Goal: Task Accomplishment & Management: Manage account settings

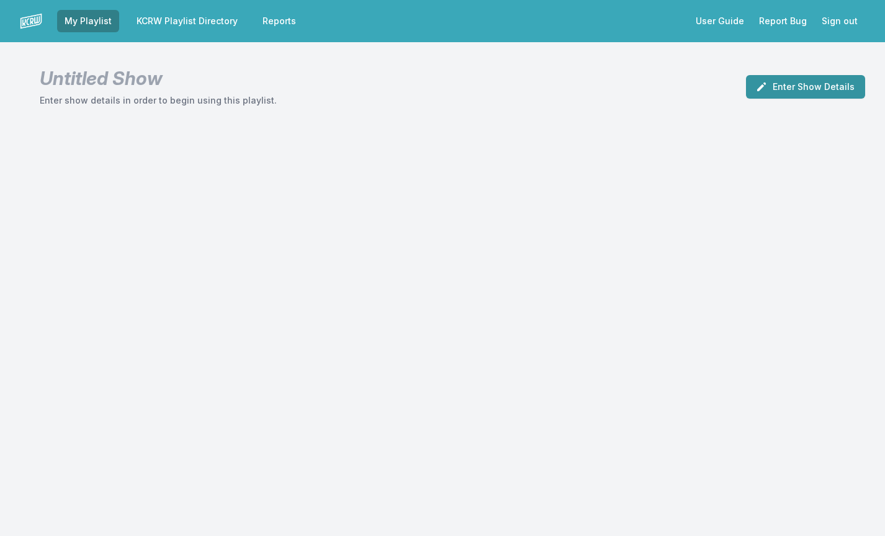
click at [768, 95] on button "Enter Show Details" at bounding box center [805, 87] width 119 height 24
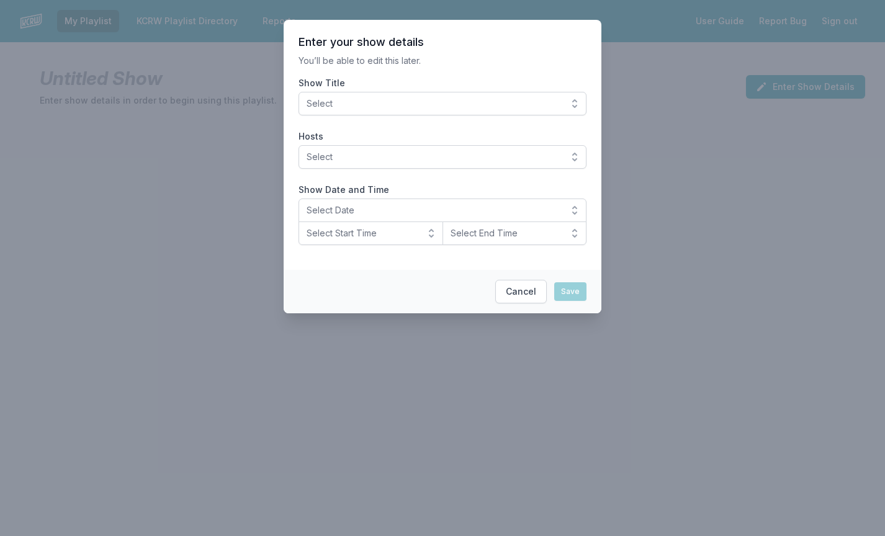
click at [386, 102] on span "Select" at bounding box center [434, 103] width 255 height 12
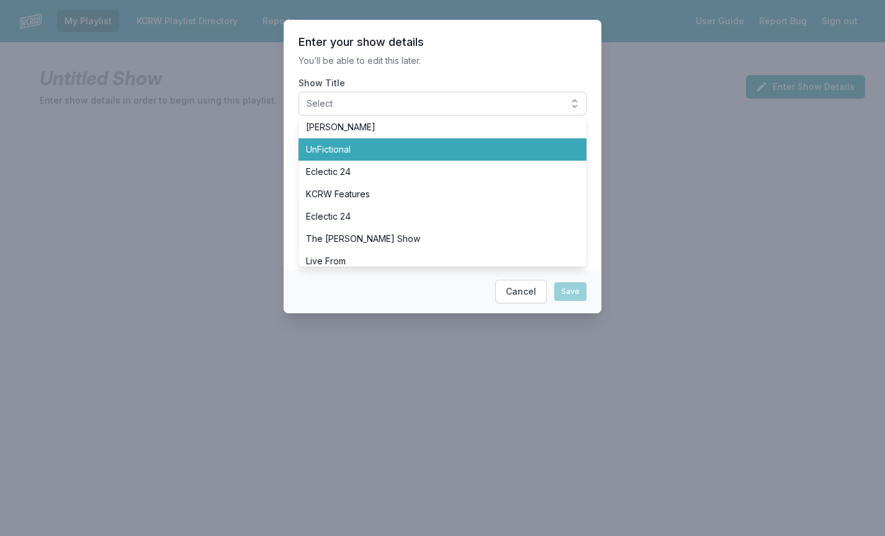
scroll to position [577, 0]
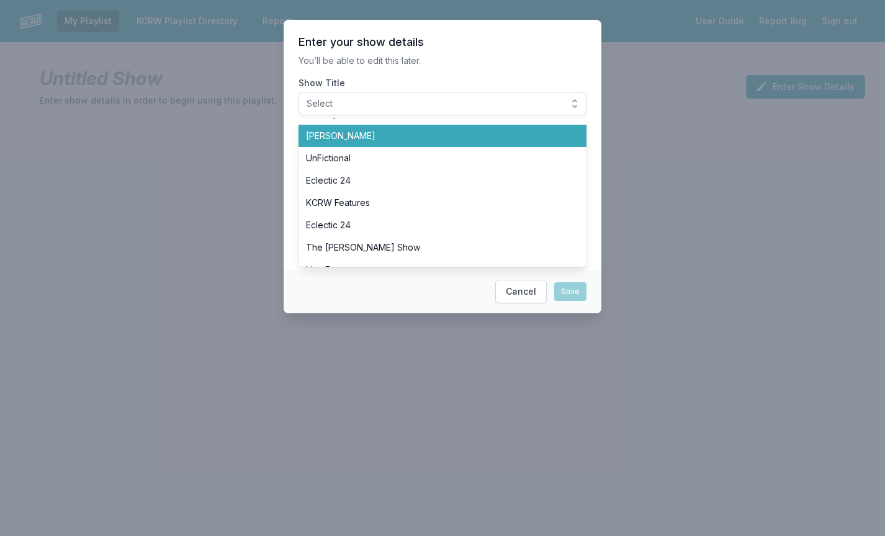
click at [408, 139] on span "[PERSON_NAME]" at bounding box center [435, 136] width 258 height 12
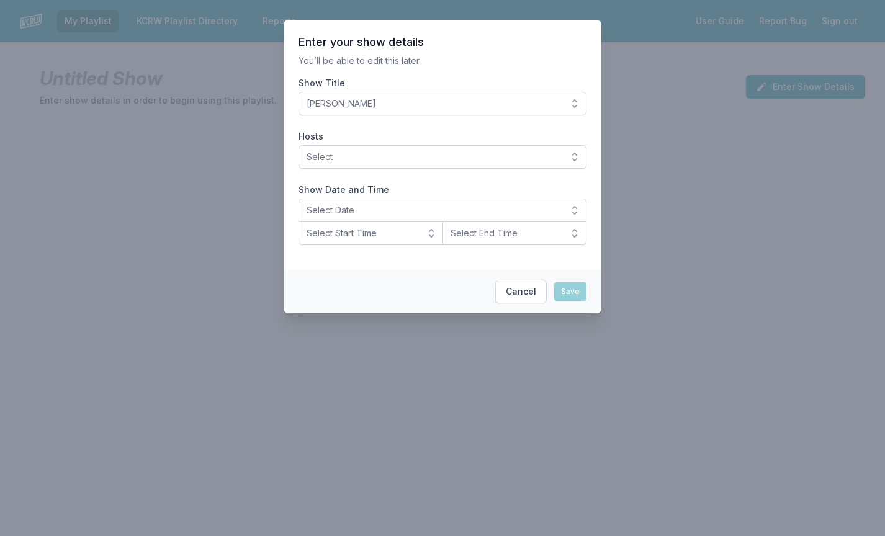
click at [373, 159] on span "Select" at bounding box center [434, 157] width 255 height 12
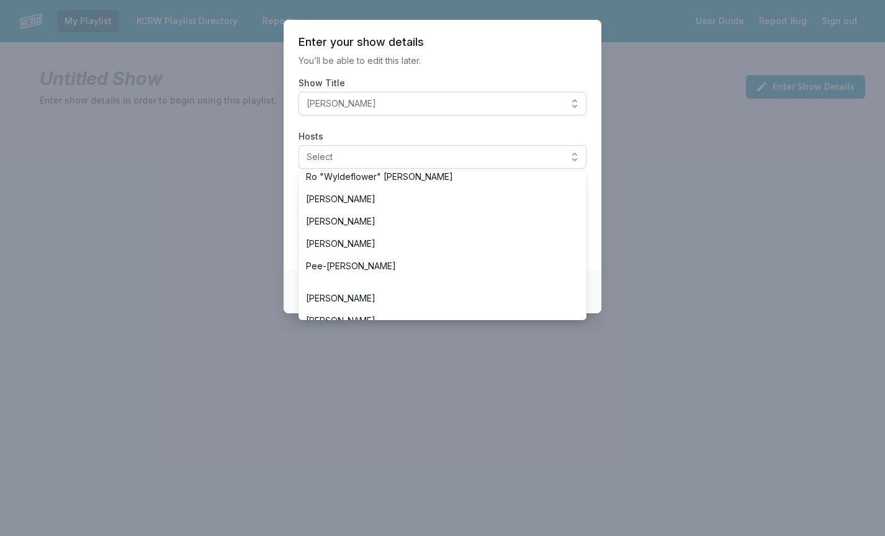
scroll to position [538, 0]
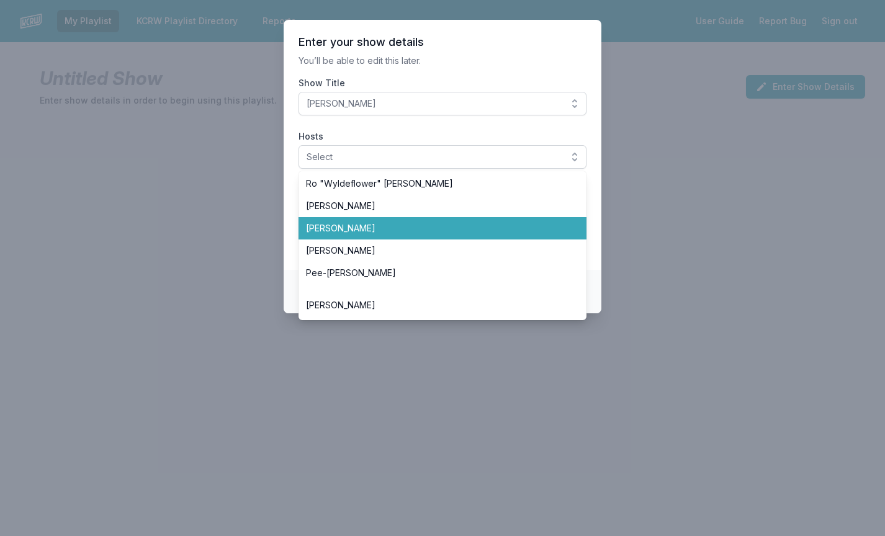
click at [331, 219] on li "[PERSON_NAME]" at bounding box center [443, 228] width 288 height 22
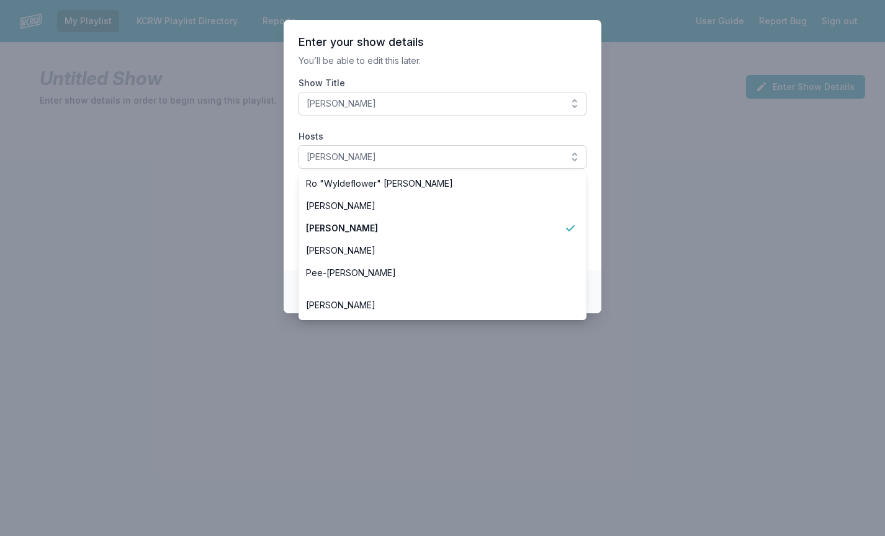
click at [293, 209] on section "Enter your show details You’ll be able to edit this later. Show Title [PERSON_N…" at bounding box center [443, 145] width 318 height 250
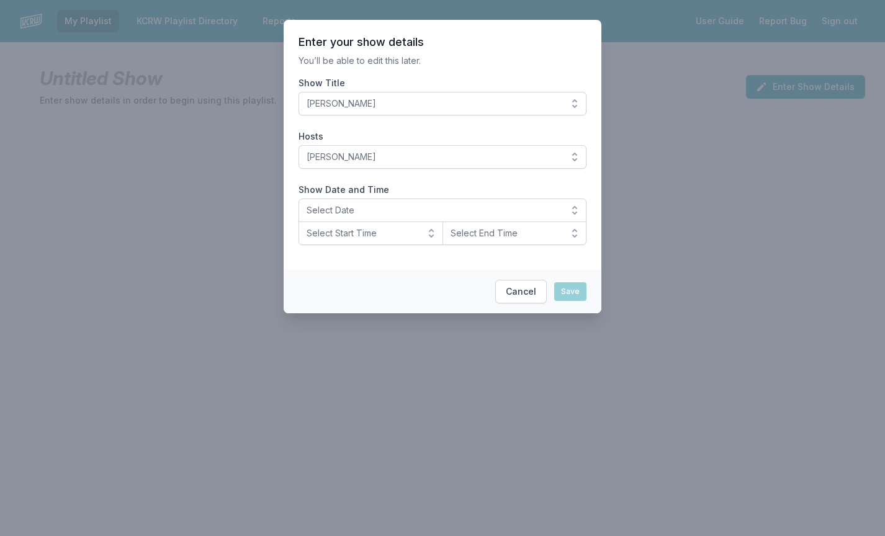
click at [330, 217] on button "Select Date" at bounding box center [443, 211] width 288 height 24
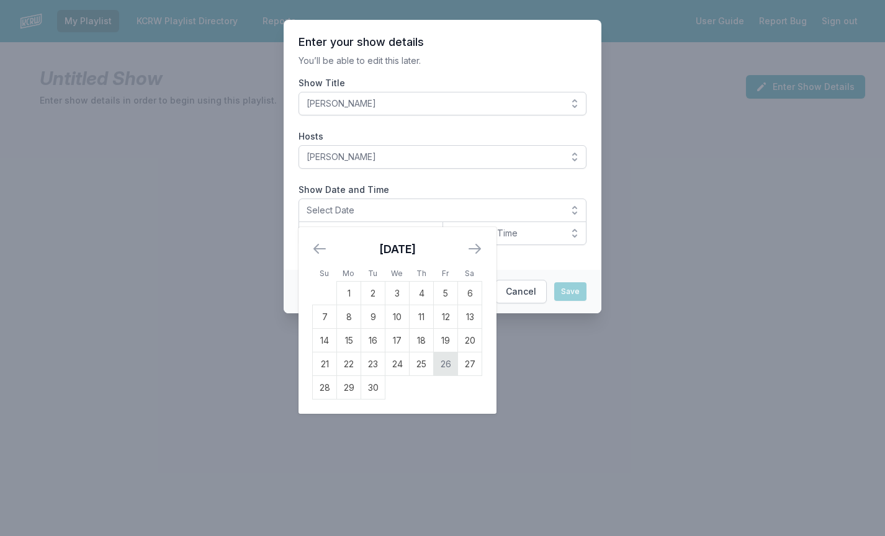
click at [447, 368] on td "26" at bounding box center [446, 365] width 24 height 24
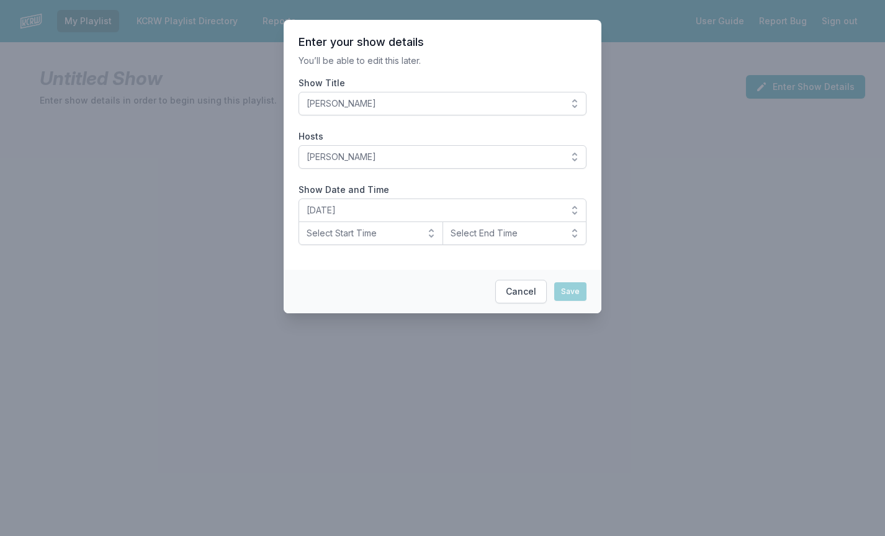
click at [346, 227] on span "Select Start Time" at bounding box center [362, 233] width 111 height 12
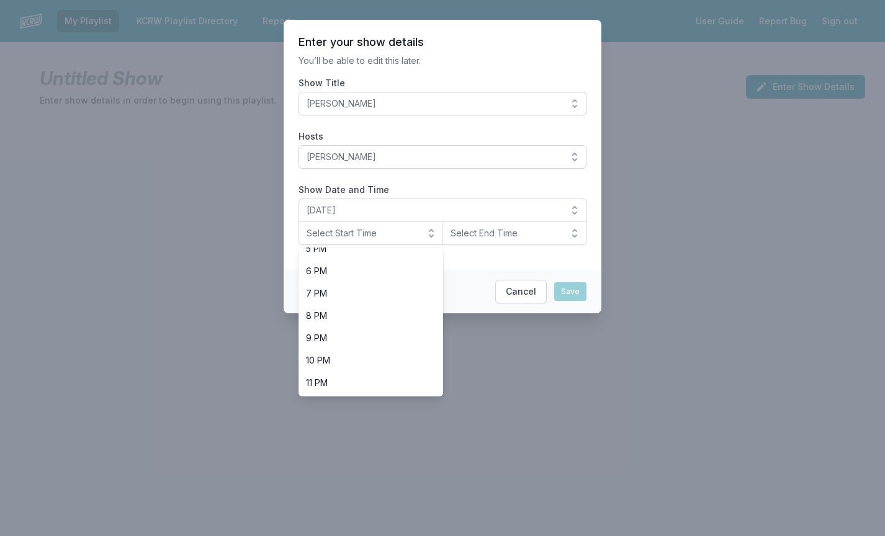
scroll to position [392, 0]
click at [340, 358] on span "10 PM" at bounding box center [363, 360] width 115 height 12
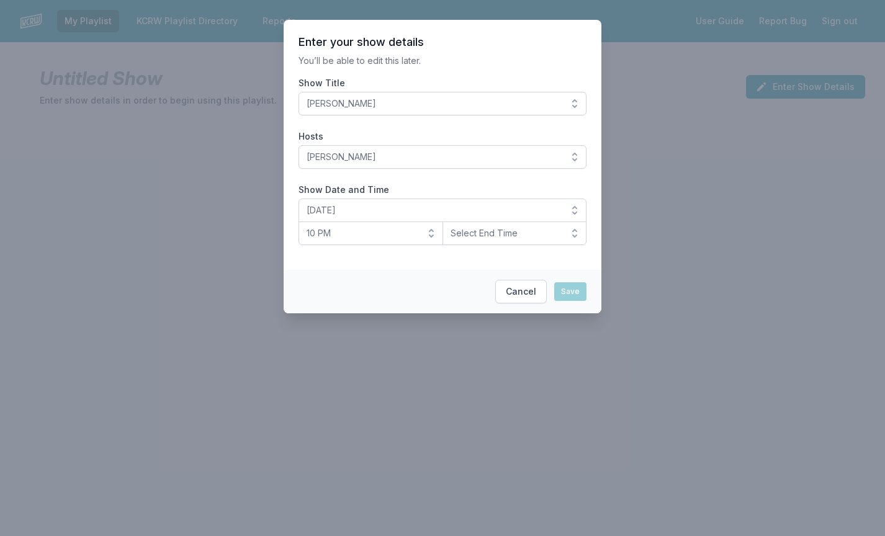
click at [506, 226] on button "Select End Time" at bounding box center [515, 234] width 145 height 24
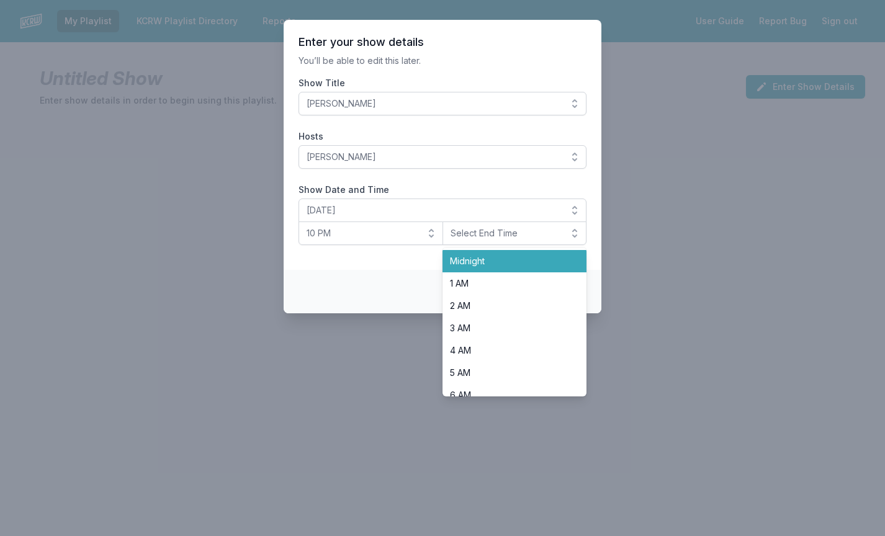
click at [494, 269] on li "Midnight" at bounding box center [515, 261] width 145 height 22
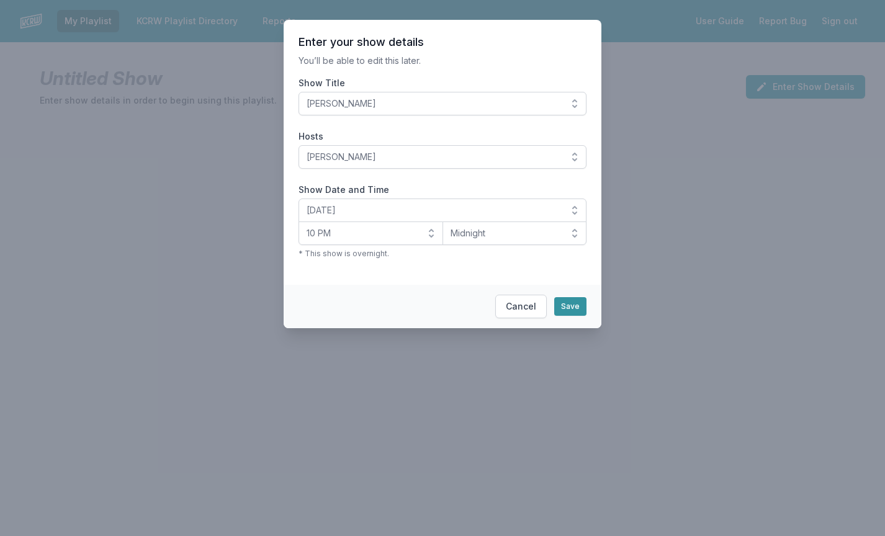
click at [568, 305] on button "Save" at bounding box center [570, 306] width 32 height 19
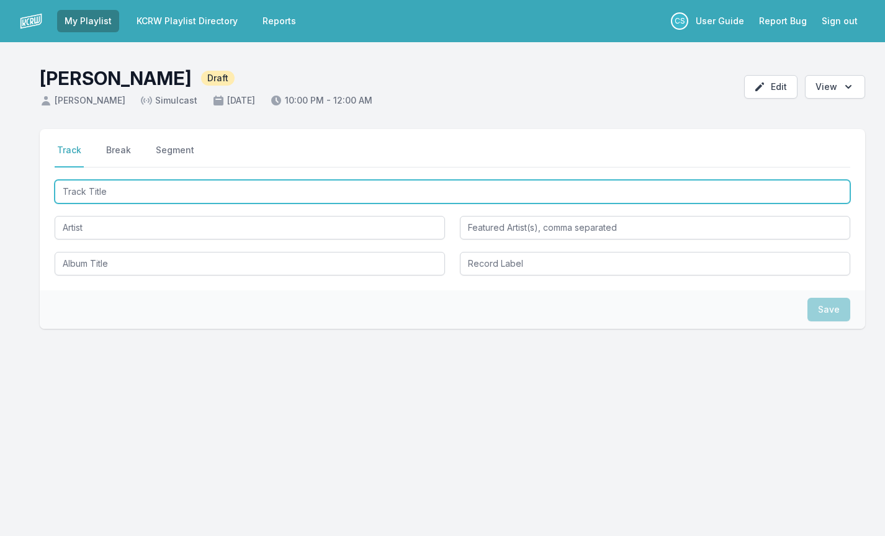
click at [397, 182] on input "Track Title" at bounding box center [453, 192] width 796 height 24
type input "Music Sounds Better With you"
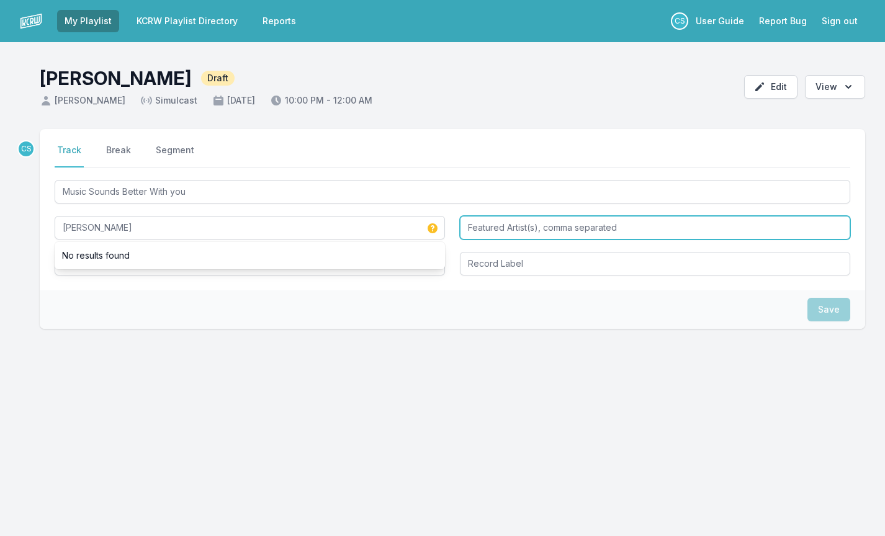
type input "Andrew Lux"
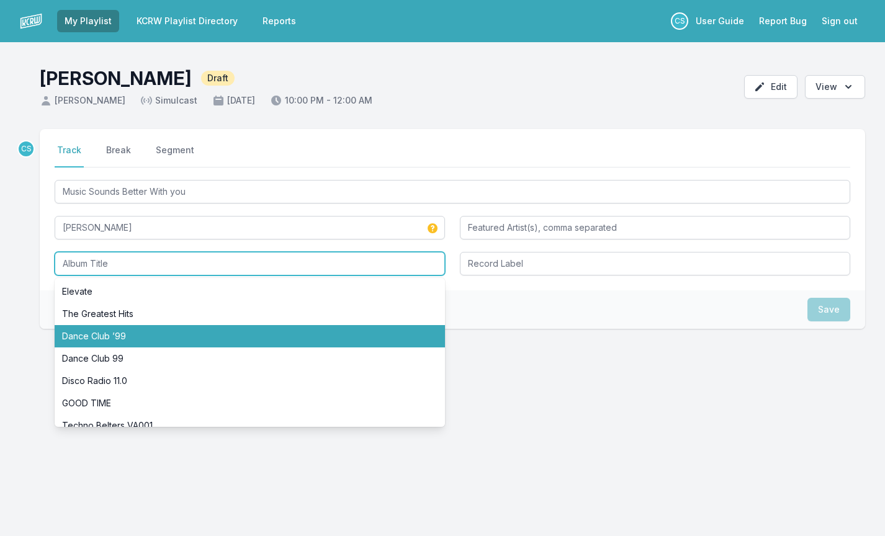
click at [148, 261] on input "Album Title" at bounding box center [250, 264] width 391 height 24
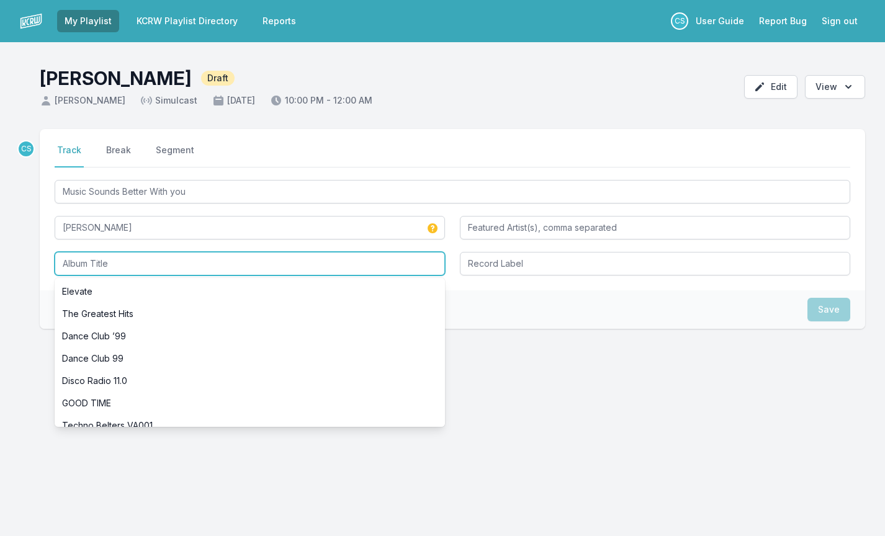
click at [148, 261] on input "Album Title" at bounding box center [250, 264] width 391 height 24
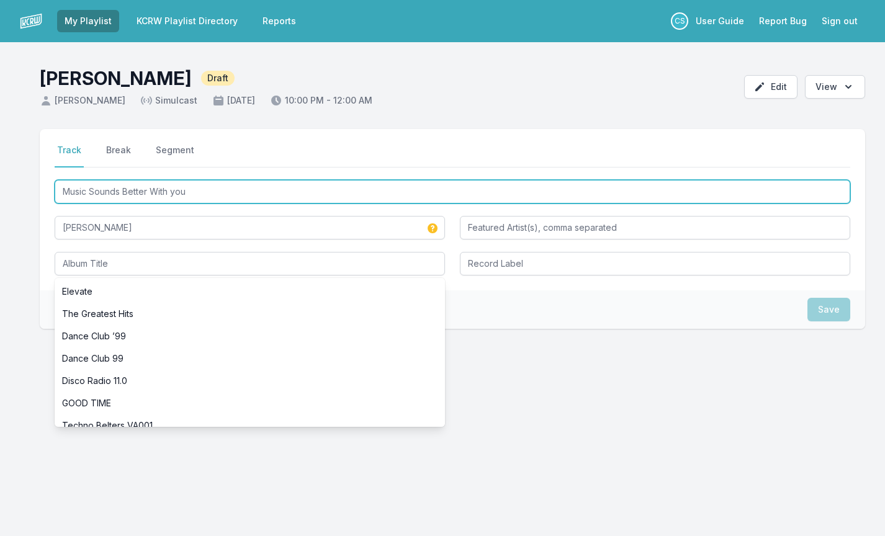
click at [174, 189] on input "Music Sounds Better With you" at bounding box center [453, 192] width 796 height 24
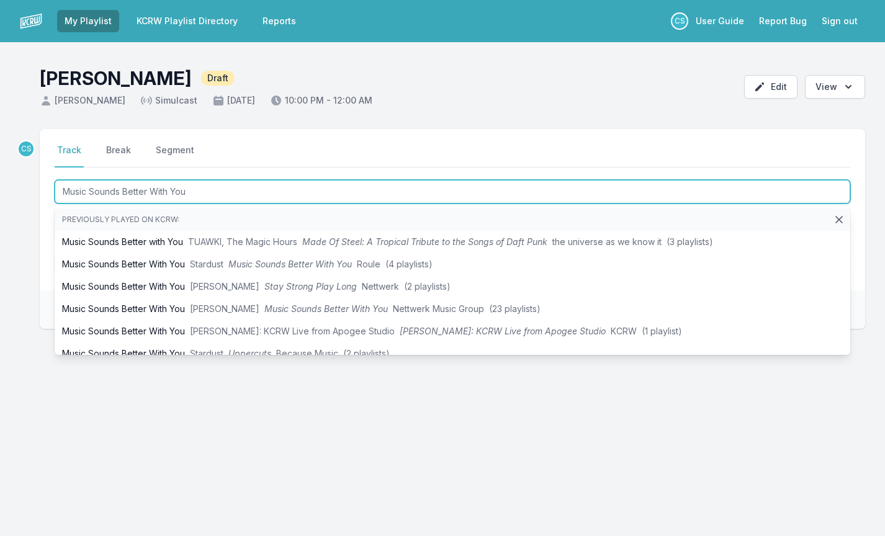
click at [218, 192] on input "Music Sounds Better With You" at bounding box center [453, 192] width 796 height 24
type input "Music Sounds Better With You"
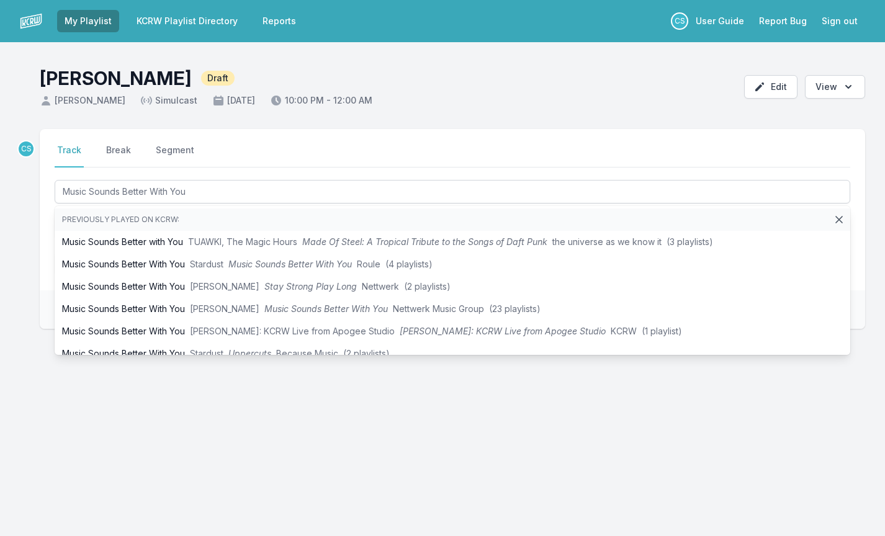
click at [57, 425] on div "CS Select a tab Track Break Segment Track Break Segment Music Sounds Better Wit…" at bounding box center [442, 288] width 885 height 319
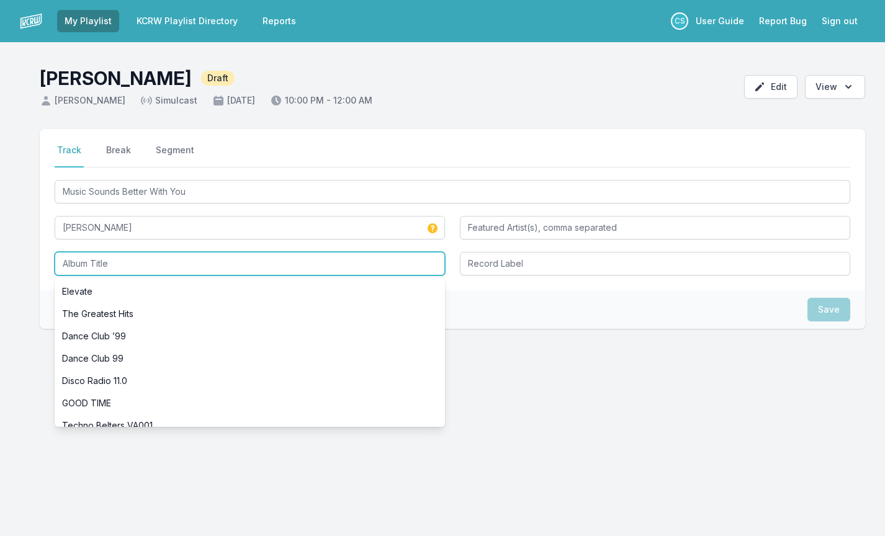
click at [83, 269] on input "Album Title" at bounding box center [250, 264] width 391 height 24
paste input "Music Sounds Better With You"
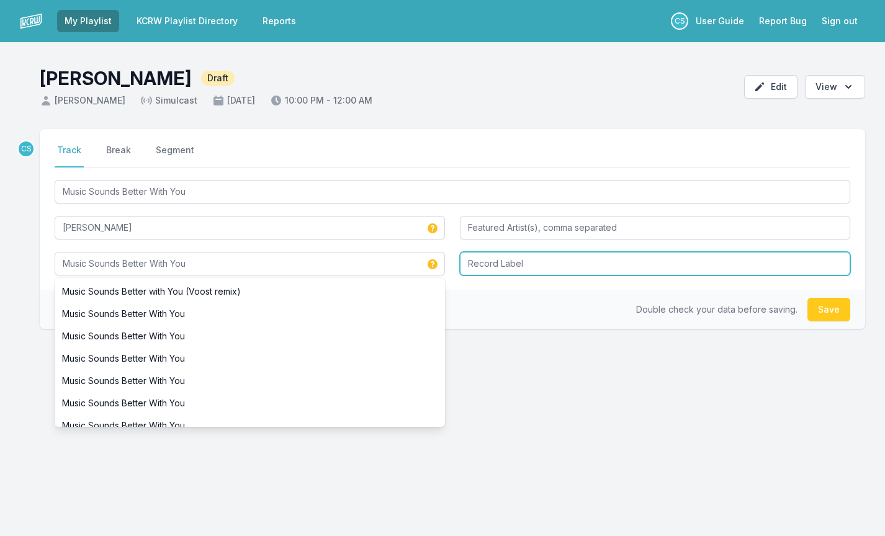
click at [504, 268] on input "Record Label" at bounding box center [655, 264] width 391 height 24
type input "Music Sounds Better With You"
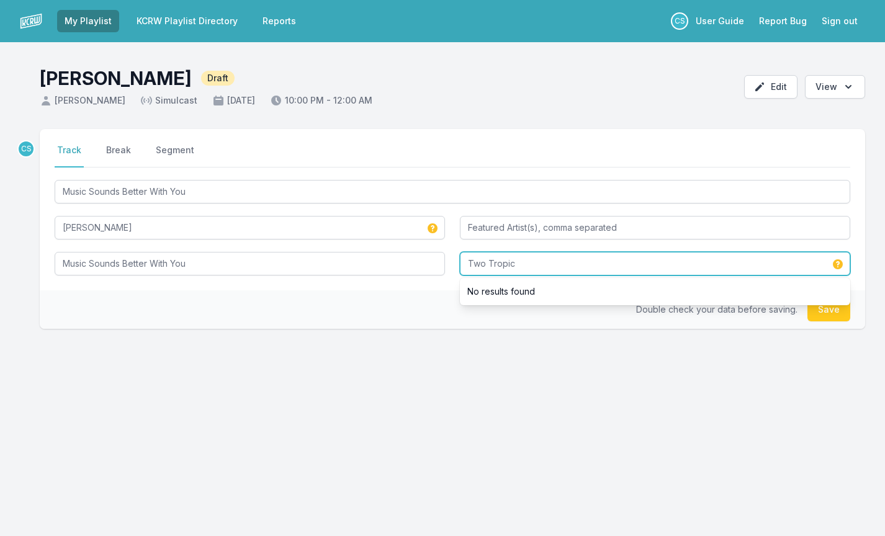
type input "Two Tropic"
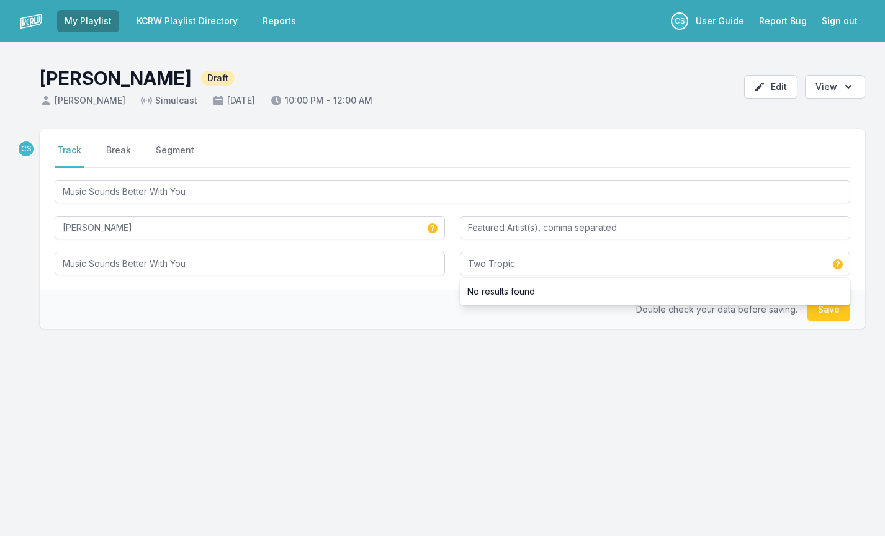
click at [552, 415] on div "CS Select a tab Track Break Segment Track Break Segment Music Sounds Better Wit…" at bounding box center [442, 288] width 885 height 319
click at [818, 320] on button "Save" at bounding box center [829, 310] width 43 height 24
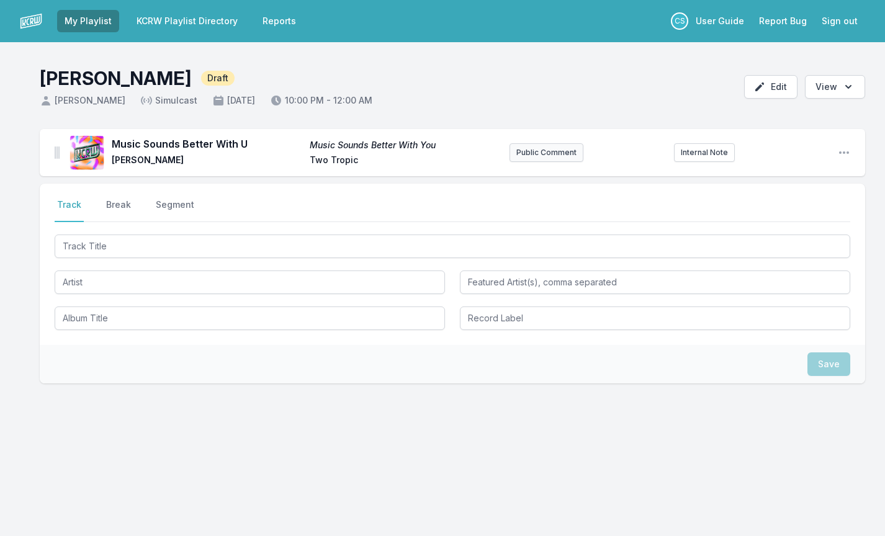
click at [540, 144] on button "Public Comment" at bounding box center [547, 152] width 74 height 19
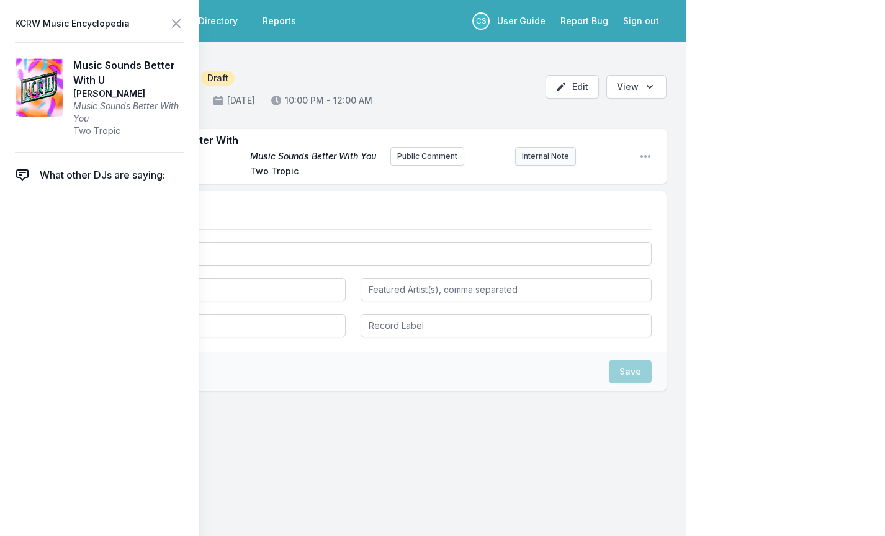
click at [549, 166] on div "Public Comment Internal Note" at bounding box center [510, 156] width 239 height 19
click at [545, 165] on button "Internal Note" at bounding box center [545, 156] width 61 height 19
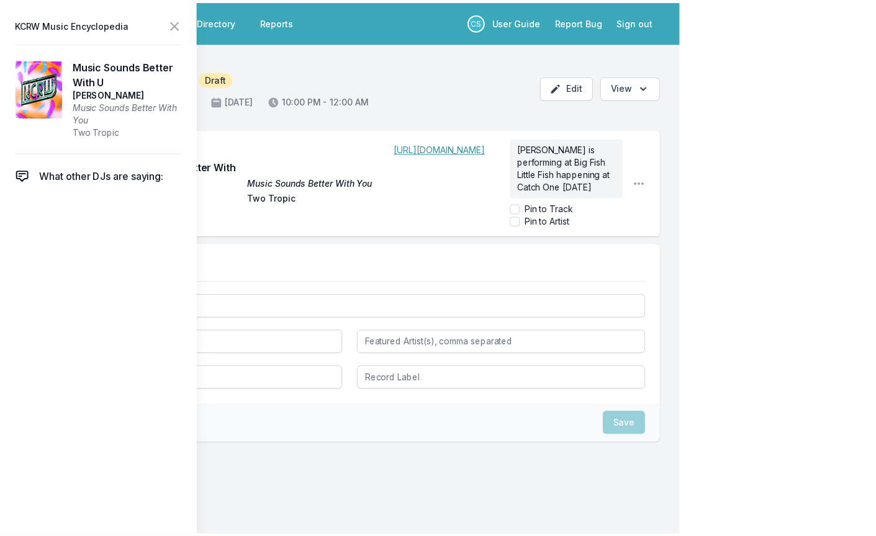
scroll to position [12, 0]
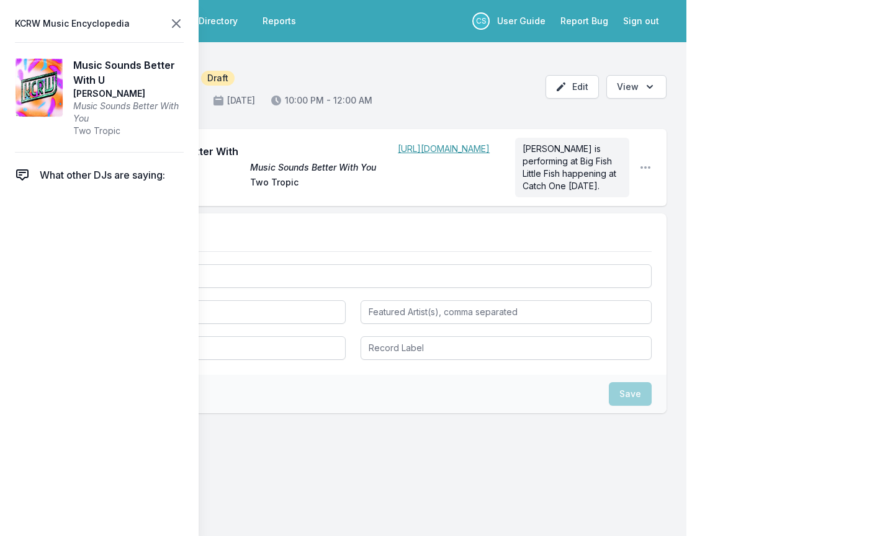
click at [181, 28] on icon at bounding box center [176, 23] width 15 height 15
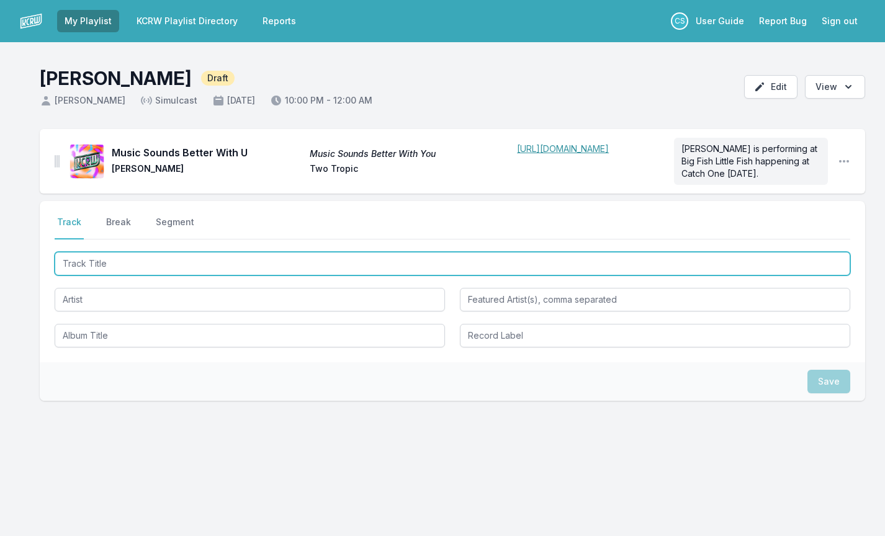
click at [239, 264] on input "Track Title" at bounding box center [453, 264] width 796 height 24
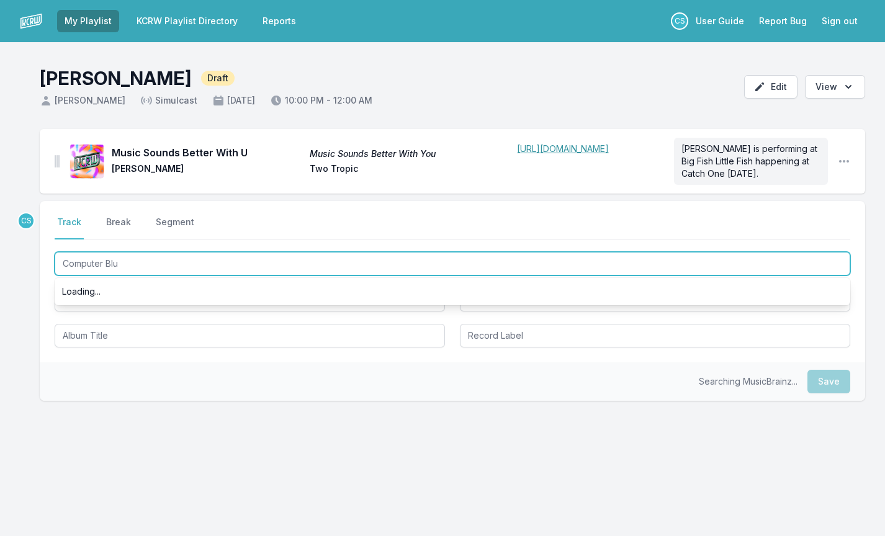
type input "Computer Blue"
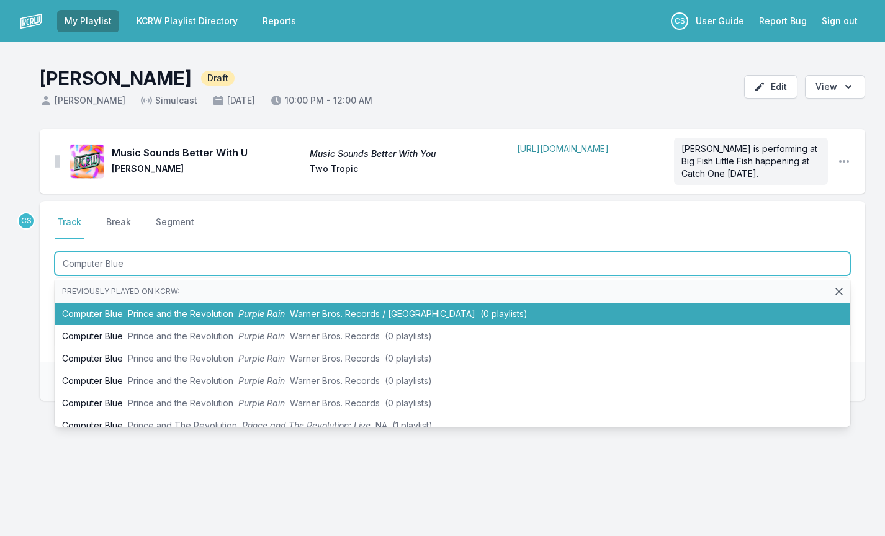
click at [222, 320] on li "Computer Blue Prince and the Revolution Purple Rain Warner Bros. Records / Colu…" at bounding box center [453, 314] width 796 height 22
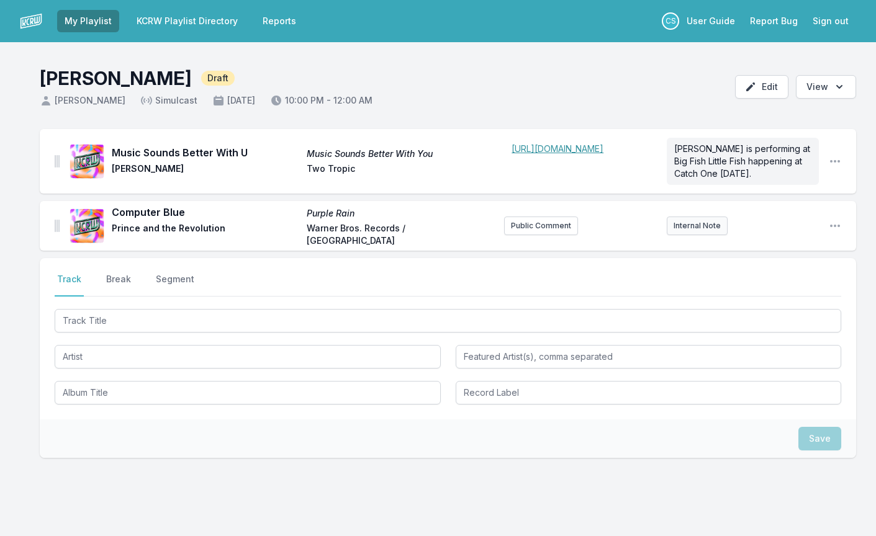
click at [701, 227] on button "Internal Note" at bounding box center [697, 226] width 61 height 19
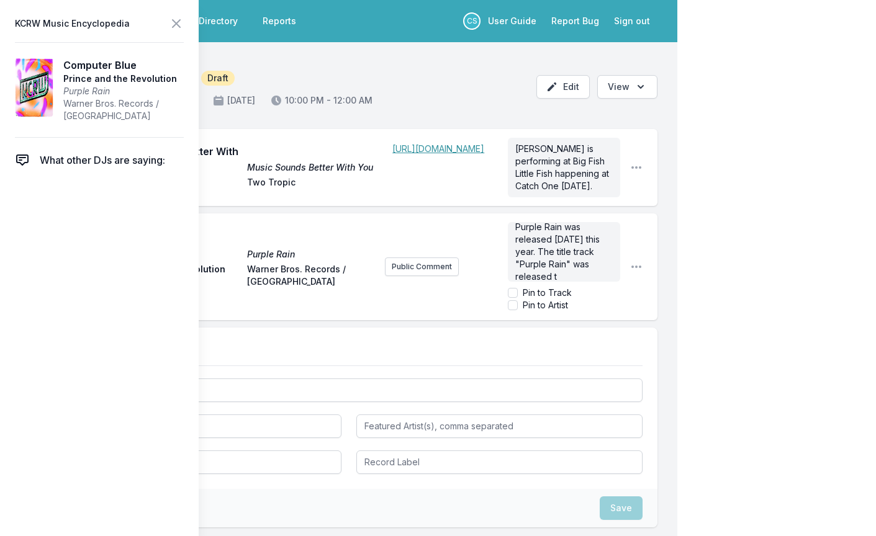
scroll to position [25, 0]
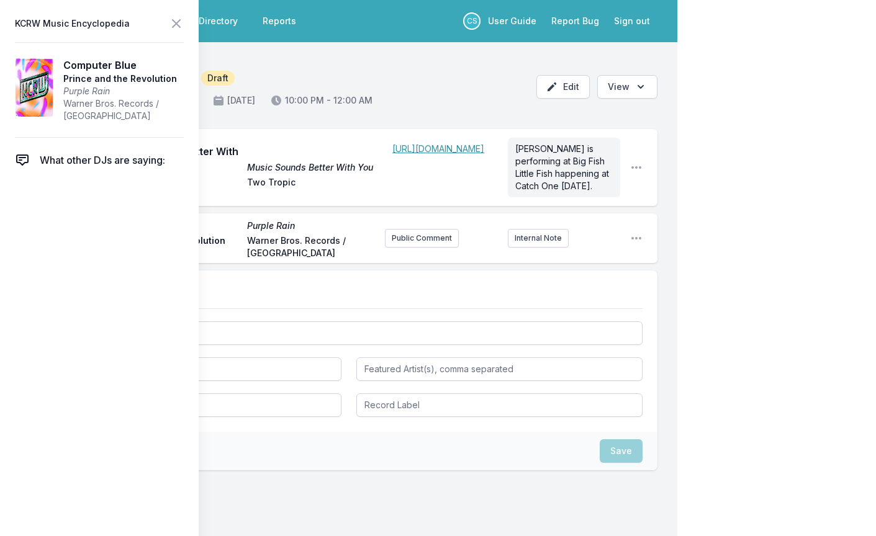
click at [179, 20] on icon at bounding box center [176, 23] width 7 height 7
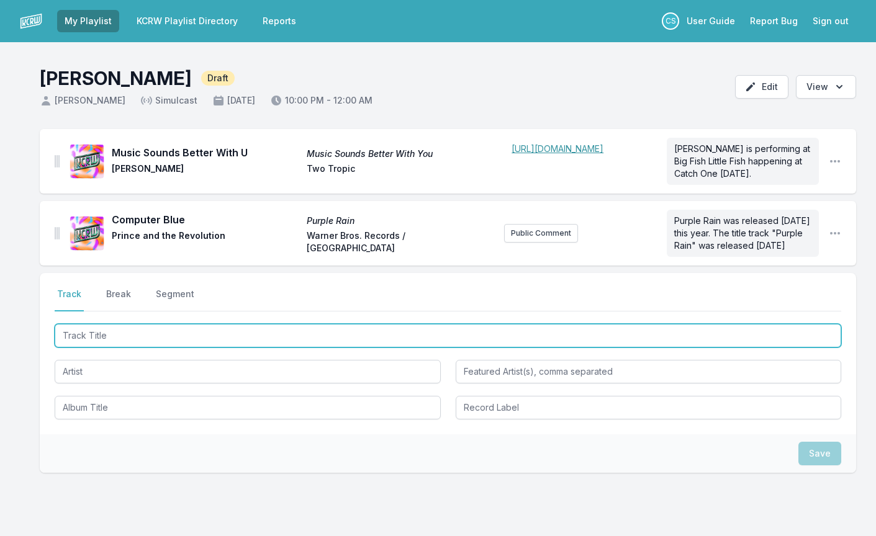
click at [86, 348] on input "Track Title" at bounding box center [448, 336] width 787 height 24
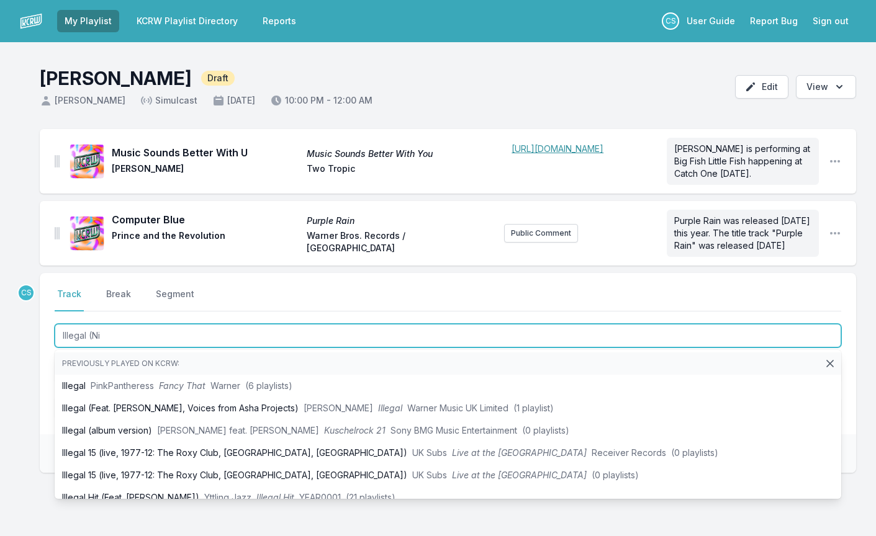
type input "Illegal (Nia"
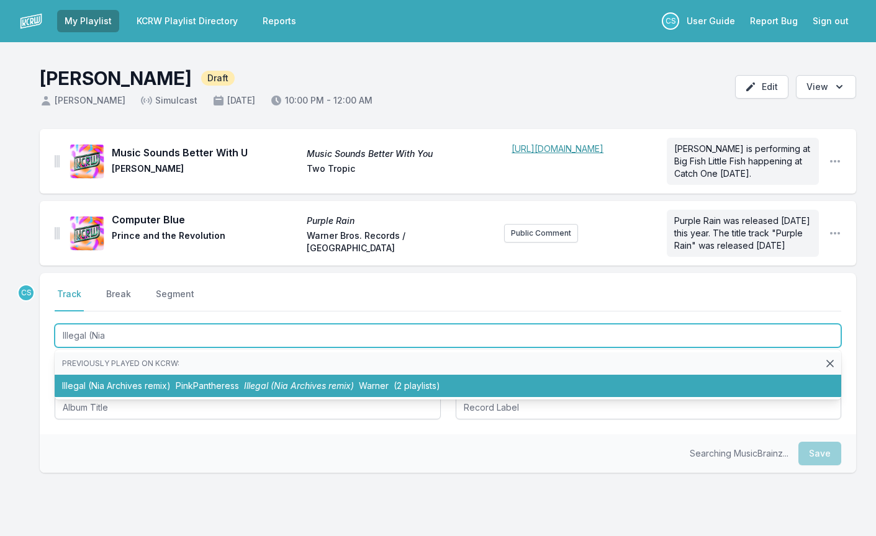
click at [156, 392] on li "Illegal (Nia Archives remix) PinkPantheress Illegal (Nia Archives remix) Warner…" at bounding box center [448, 386] width 787 height 22
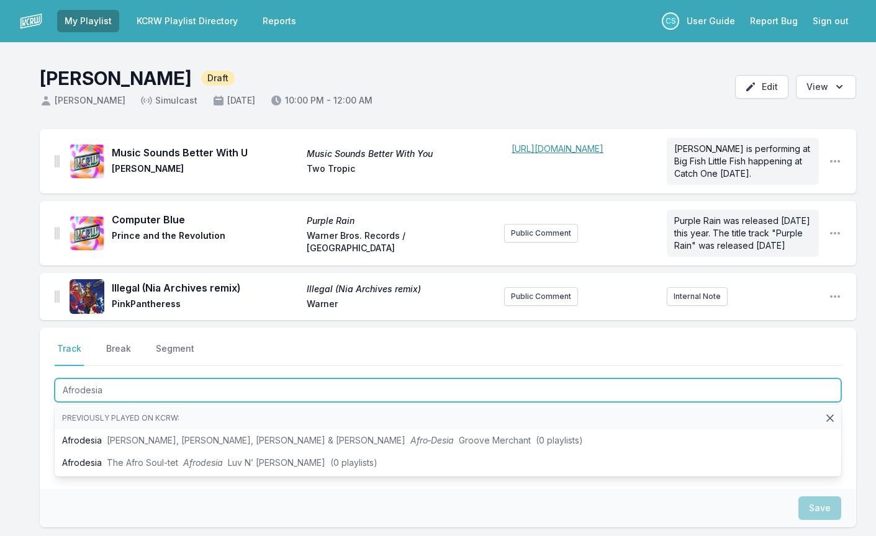
type input "Afrodesia"
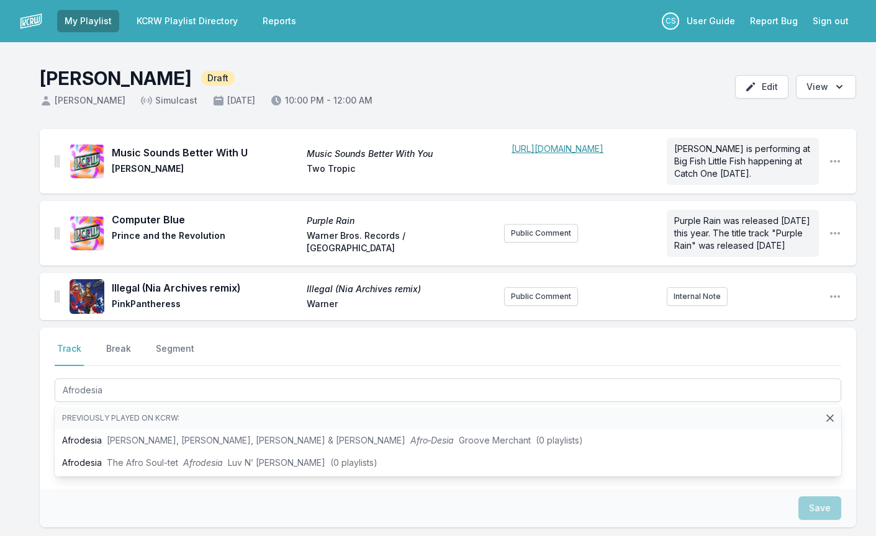
click at [33, 443] on div "Music Sounds Better With U Music Sounds Better With You Andrew Lux Two Tropic ﻿…" at bounding box center [438, 388] width 876 height 518
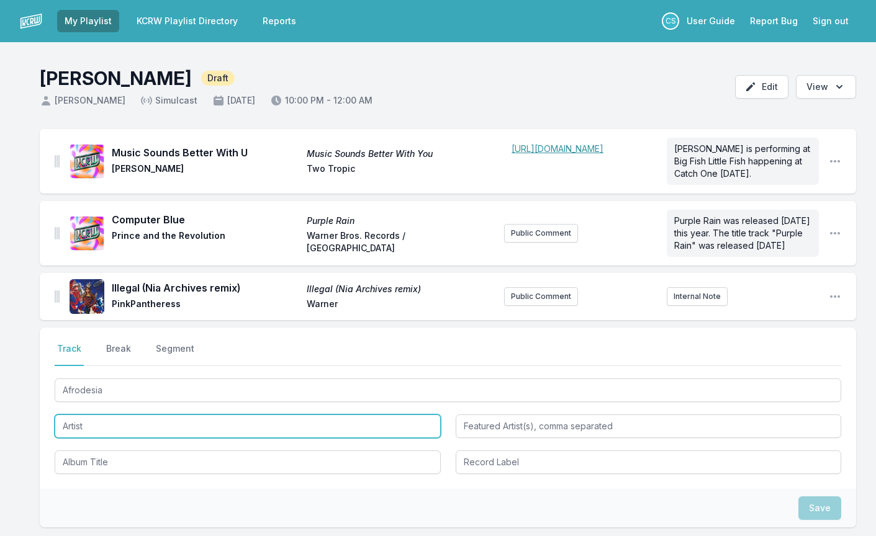
click at [80, 438] on input "Artist" at bounding box center [248, 427] width 386 height 24
type input "O"
click at [99, 438] on input "Phil Fulder" at bounding box center [248, 427] width 386 height 24
click at [127, 438] on input "Phil Fulder" at bounding box center [248, 427] width 386 height 24
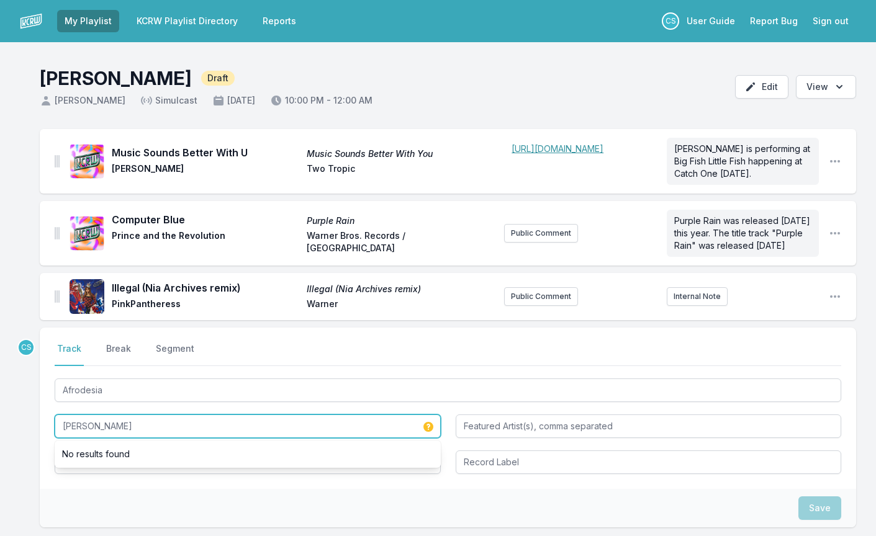
type input "Phil Fuldner"
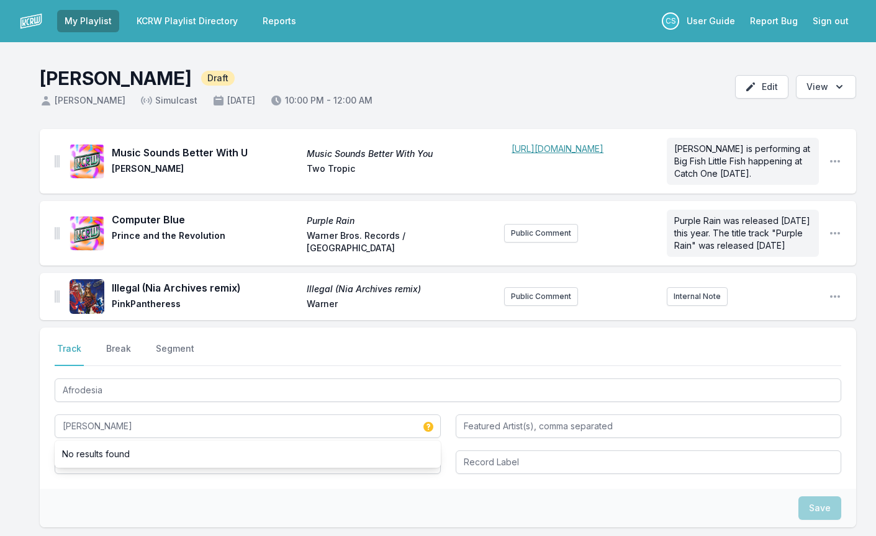
click at [135, 505] on div "Save" at bounding box center [448, 508] width 816 height 38
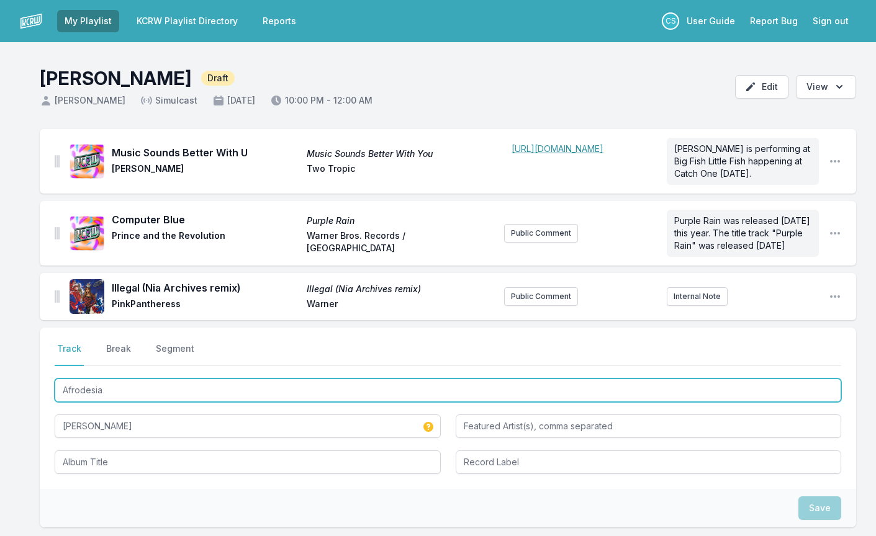
click at [96, 402] on input "Afrodesia" at bounding box center [448, 391] width 787 height 24
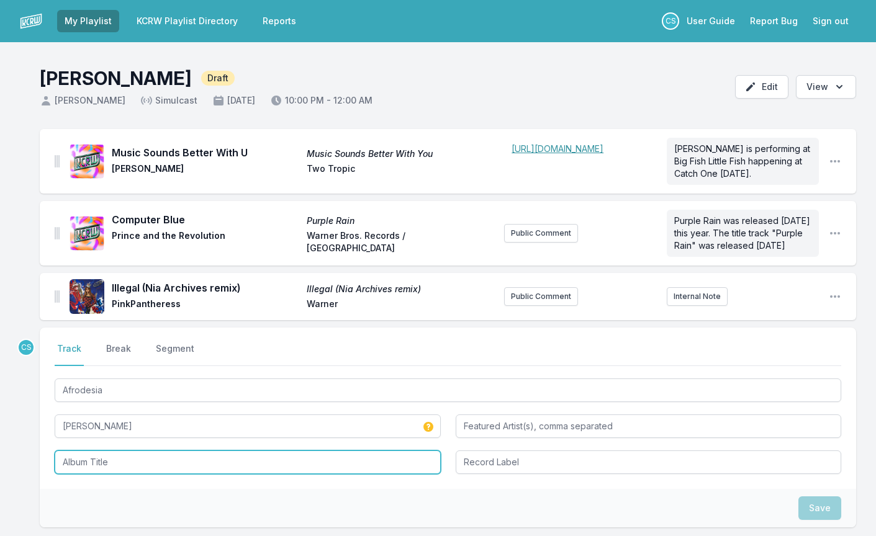
click at [119, 474] on input "Album Title" at bounding box center [248, 463] width 386 height 24
paste input "Afrodesia"
type input "Afrodesia"
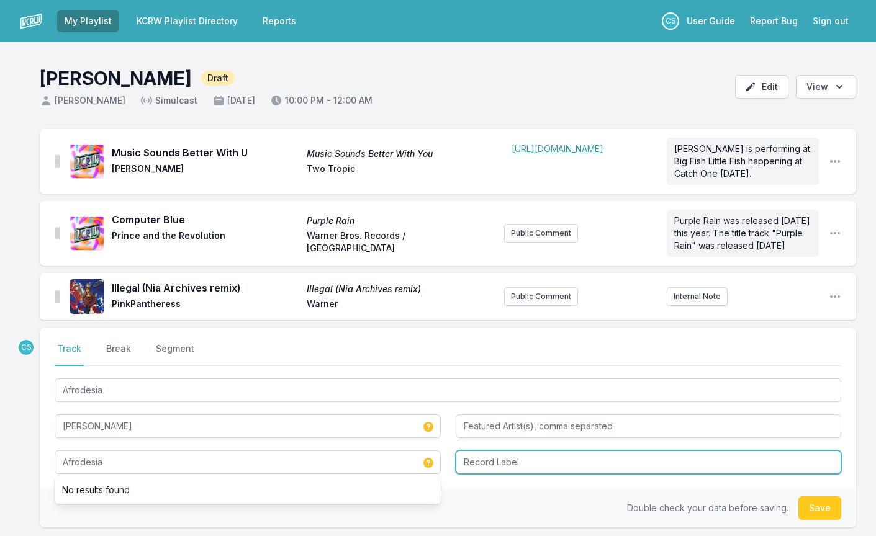
click at [505, 474] on input "Record Label" at bounding box center [649, 463] width 386 height 24
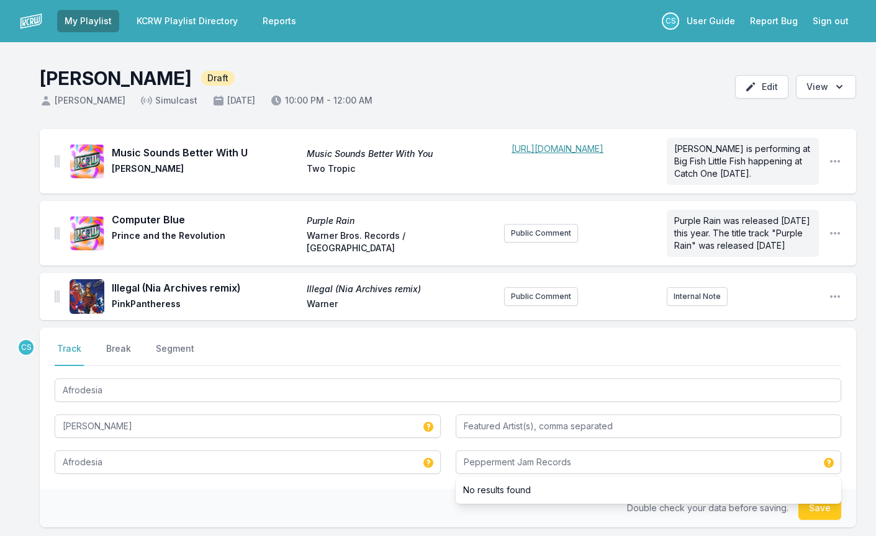
click at [286, 510] on div "Double check your data before saving. Save" at bounding box center [448, 508] width 816 height 38
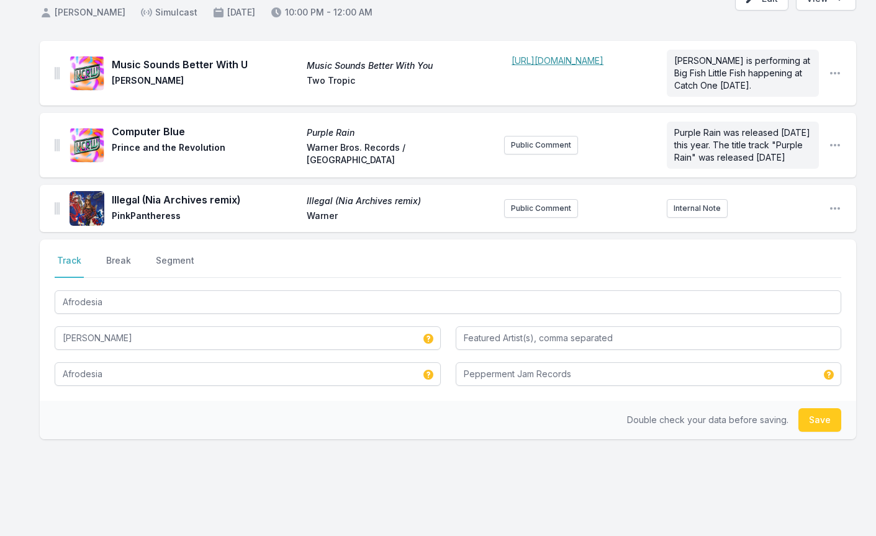
scroll to position [121, 0]
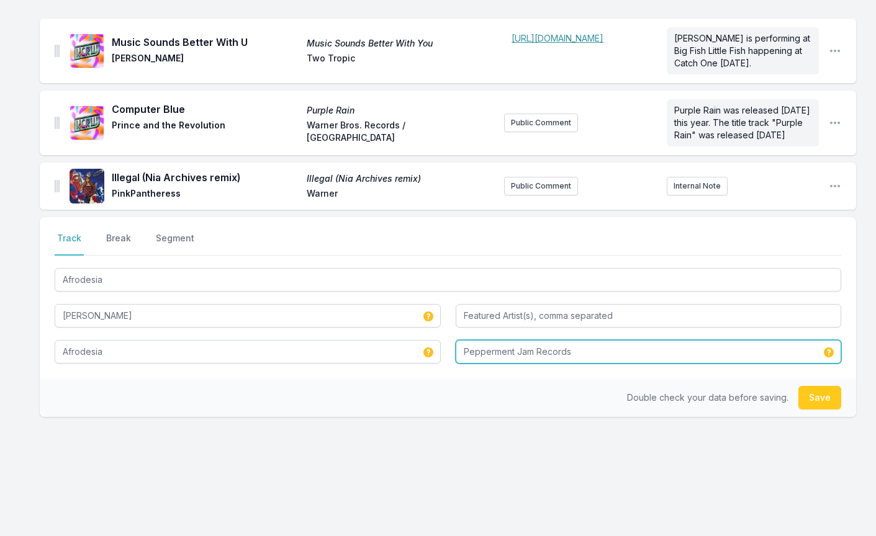
click at [508, 353] on input "Pepperment Jam Records" at bounding box center [649, 352] width 386 height 24
type input "Peppermint Jam Records"
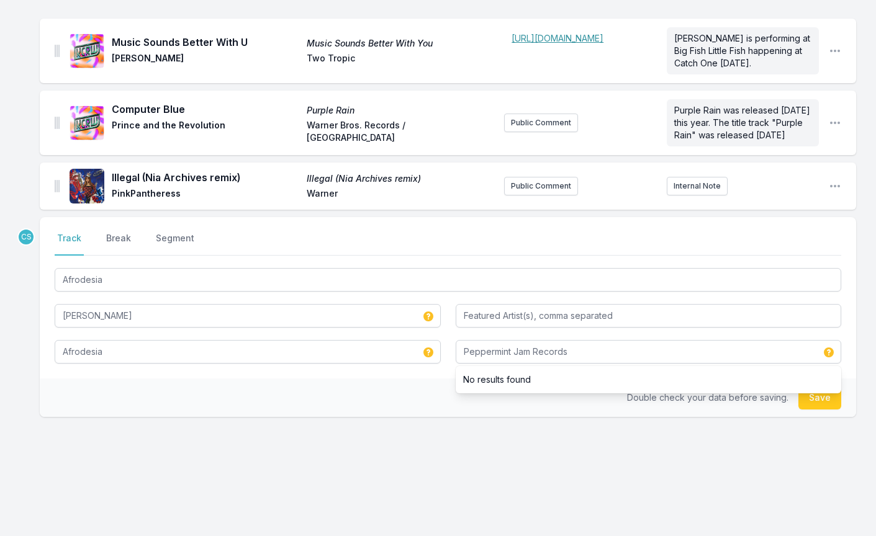
click at [488, 461] on div "CS Select a tab Track Break Segment Track Break Segment Afrodesia Phil Fuldner …" at bounding box center [448, 356] width 816 height 279
click at [832, 407] on button "Save" at bounding box center [819, 398] width 43 height 24
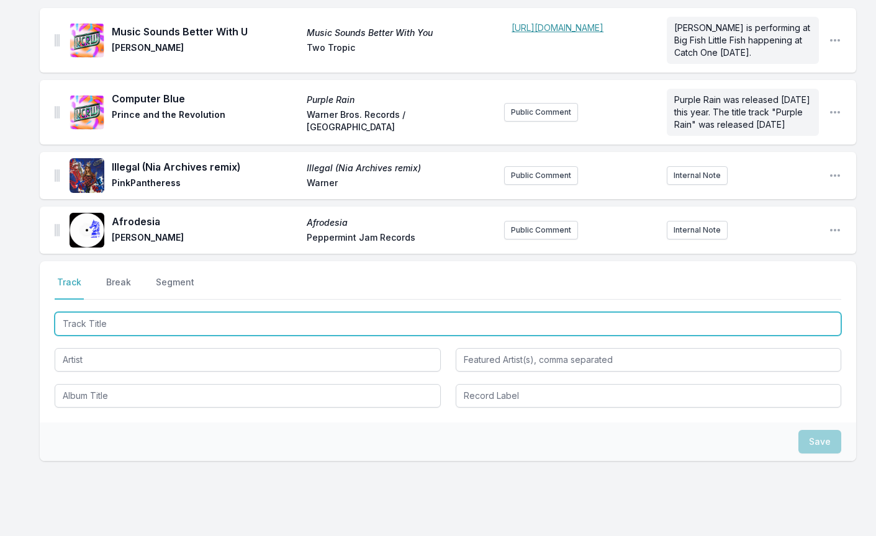
click at [80, 336] on input "Track Title" at bounding box center [448, 324] width 787 height 24
type input "El Camion (Ellroy Remix)"
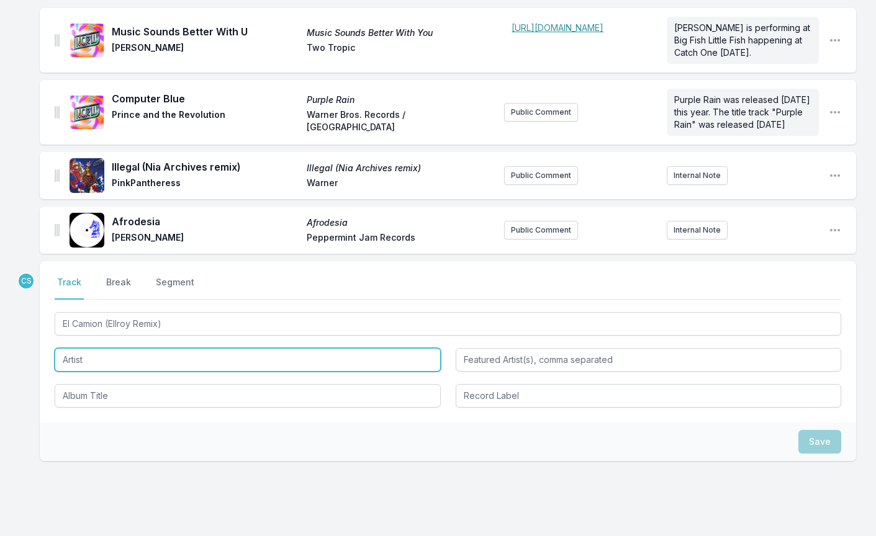
click at [96, 372] on input "Artist" at bounding box center [248, 360] width 386 height 24
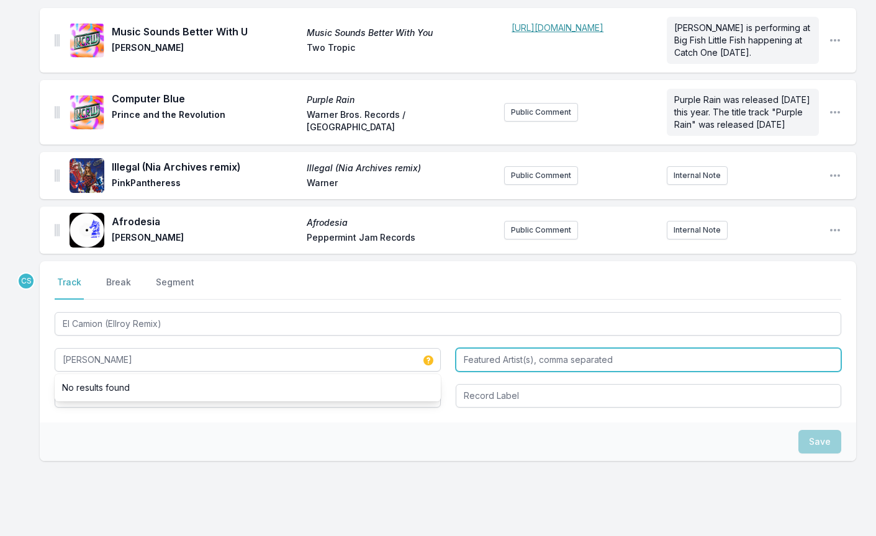
type input "Butch"
type input "E"
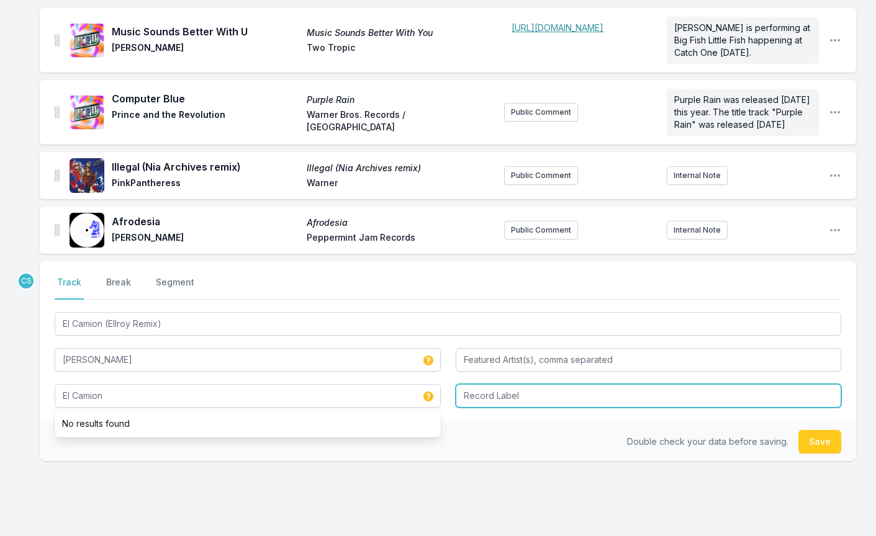
type input "El Camion"
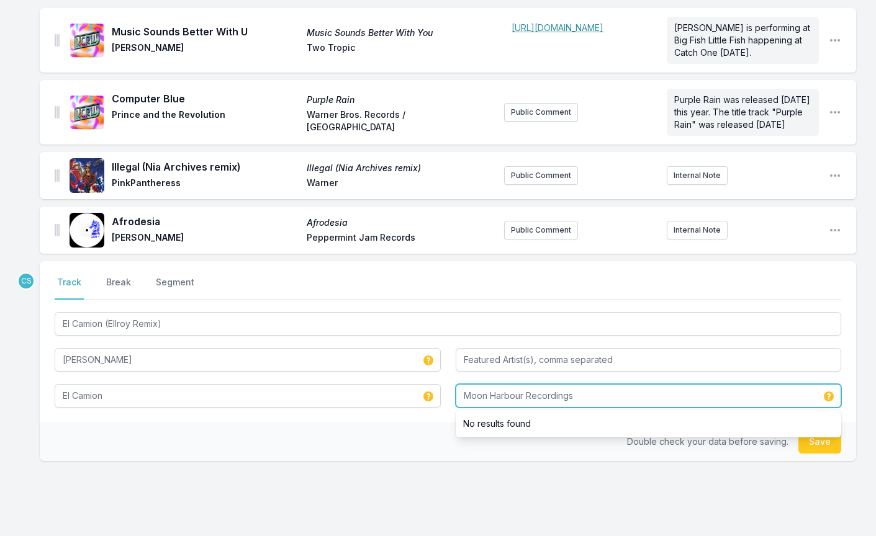
type input "Moon Harbour Recordings"
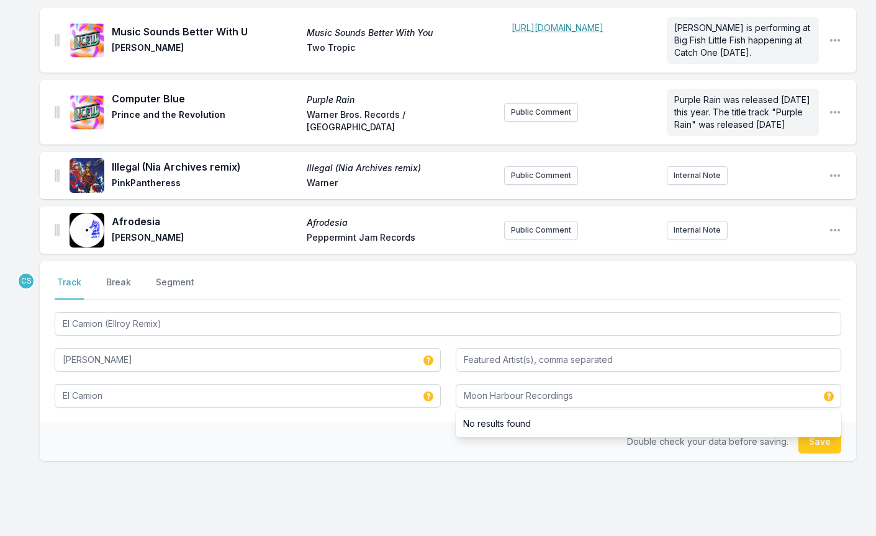
click at [194, 461] on div "Double check your data before saving. Save" at bounding box center [448, 442] width 816 height 38
click at [821, 454] on button "Save" at bounding box center [819, 442] width 43 height 24
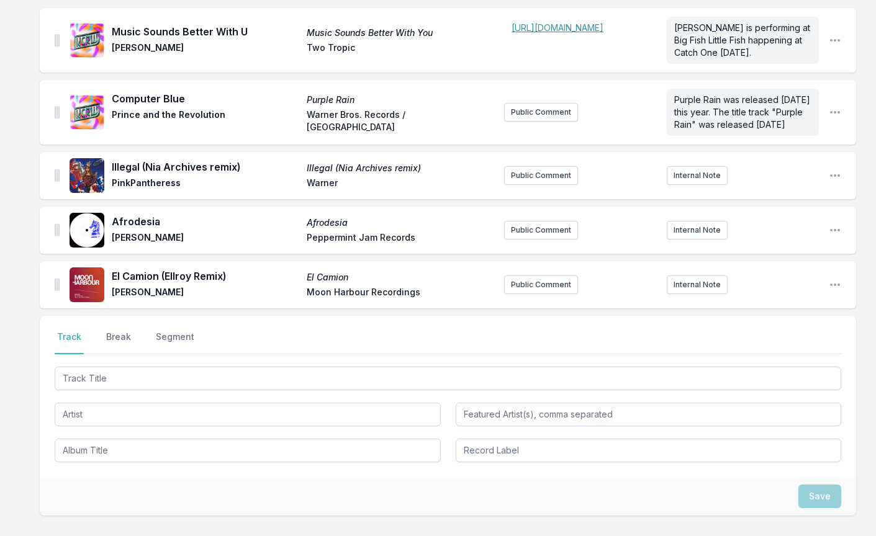
click at [169, 391] on input "Track Title" at bounding box center [448, 379] width 787 height 24
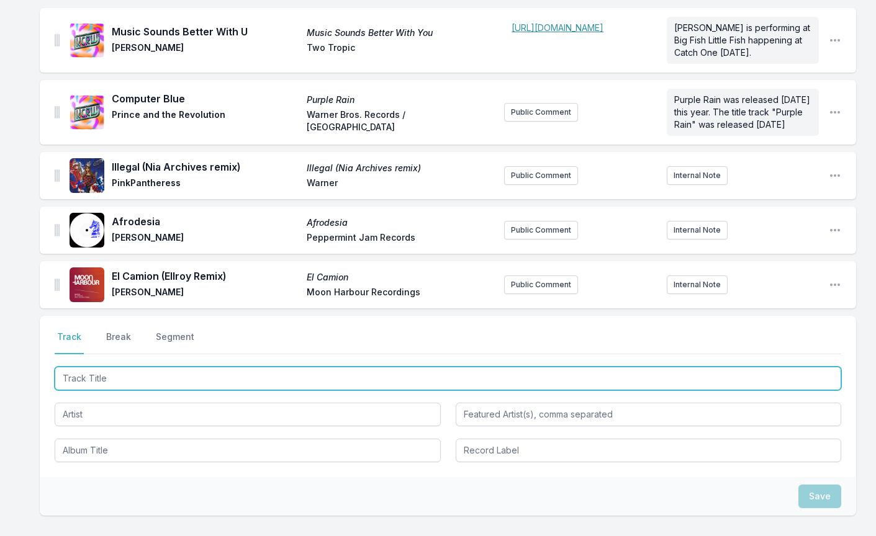
click at [169, 391] on input "Track Title" at bounding box center [448, 379] width 787 height 24
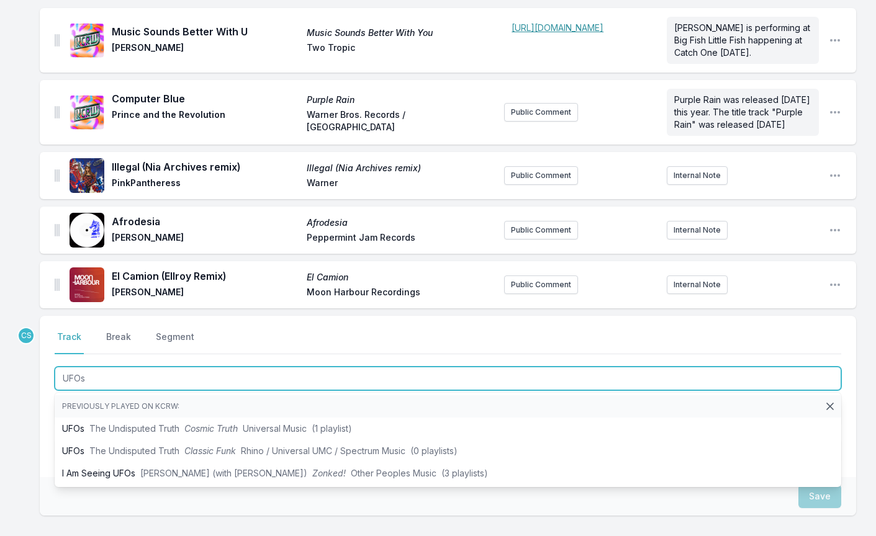
type input "UFOs"
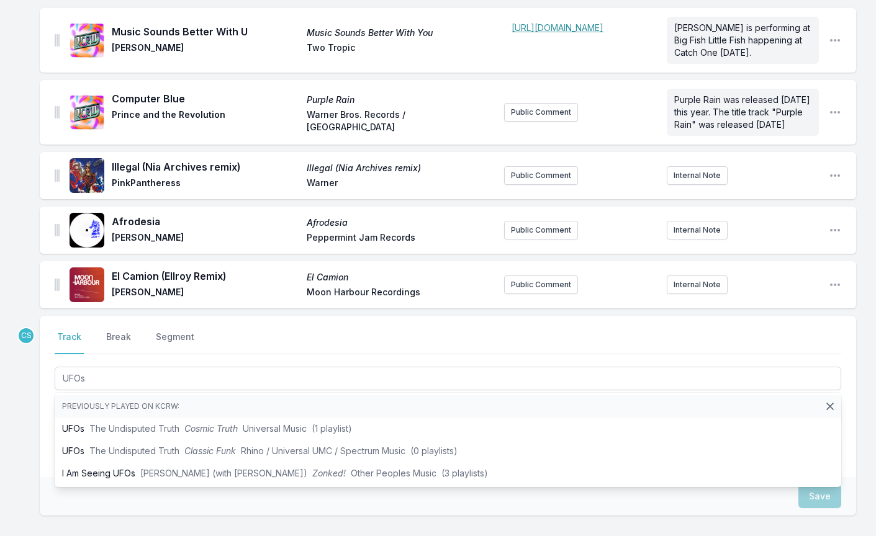
click at [30, 457] on div "Music Sounds Better With U Music Sounds Better With You Andrew Lux Two Tropic ﻿…" at bounding box center [438, 321] width 876 height 627
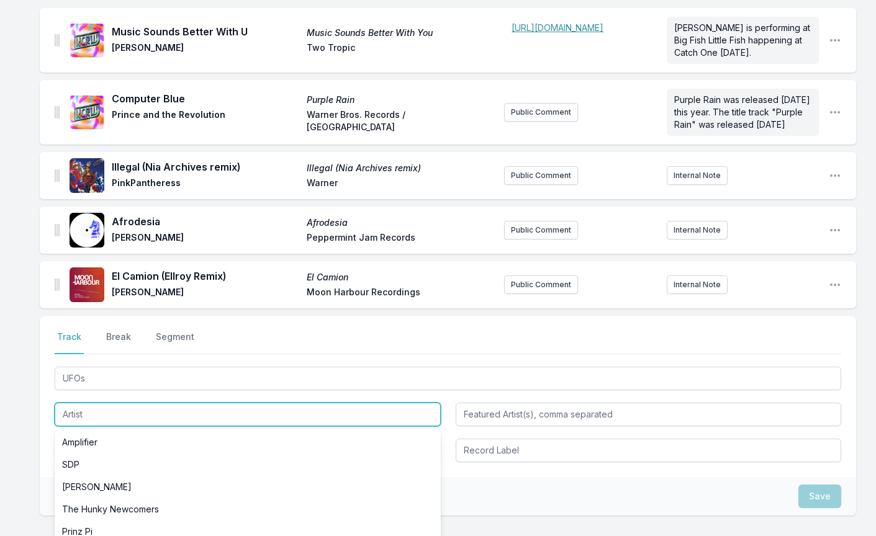
click at [99, 426] on input "Artist" at bounding box center [248, 415] width 386 height 24
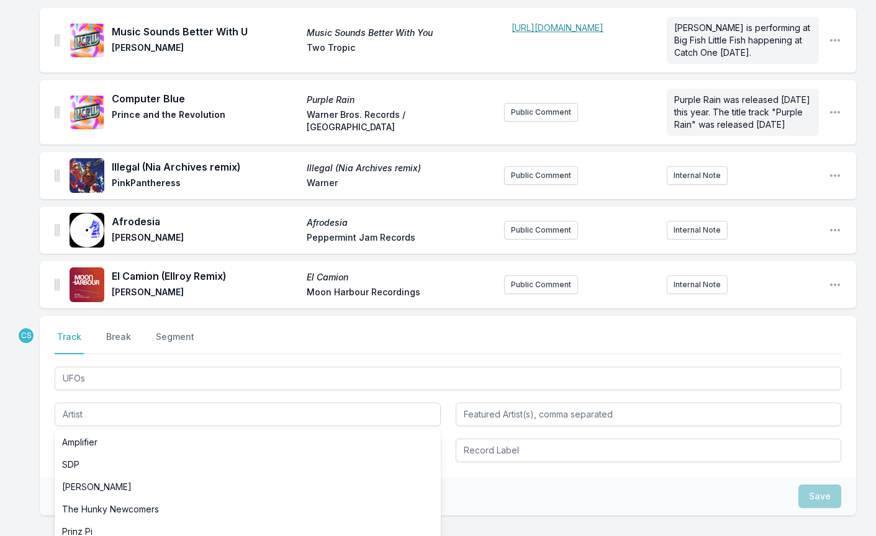
click at [30, 430] on div "Music Sounds Better With U Music Sounds Better With You Andrew Lux Two Tropic ﻿…" at bounding box center [438, 321] width 876 height 627
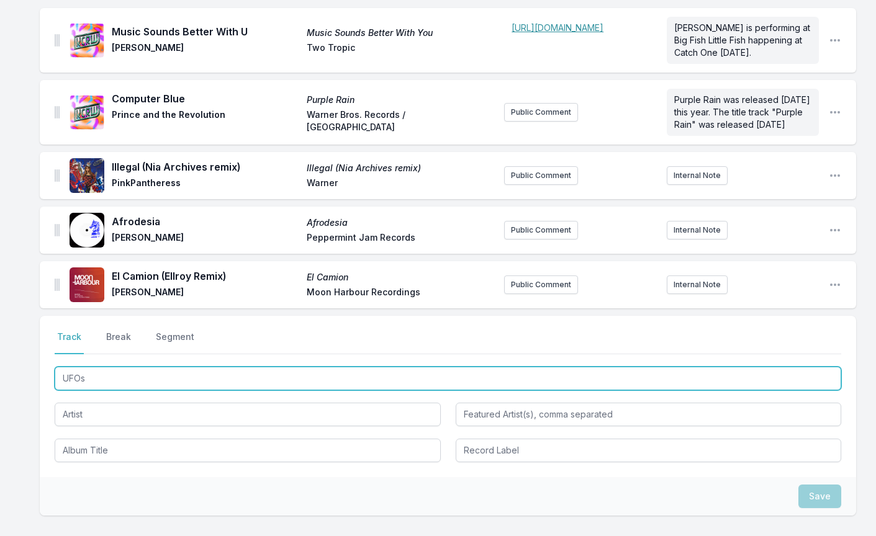
click at [109, 391] on input "UFOs" at bounding box center [448, 379] width 787 height 24
click at [84, 391] on input "DONT WORRY BABE" at bounding box center [448, 379] width 787 height 24
type input "DON'T WORRY BABE"
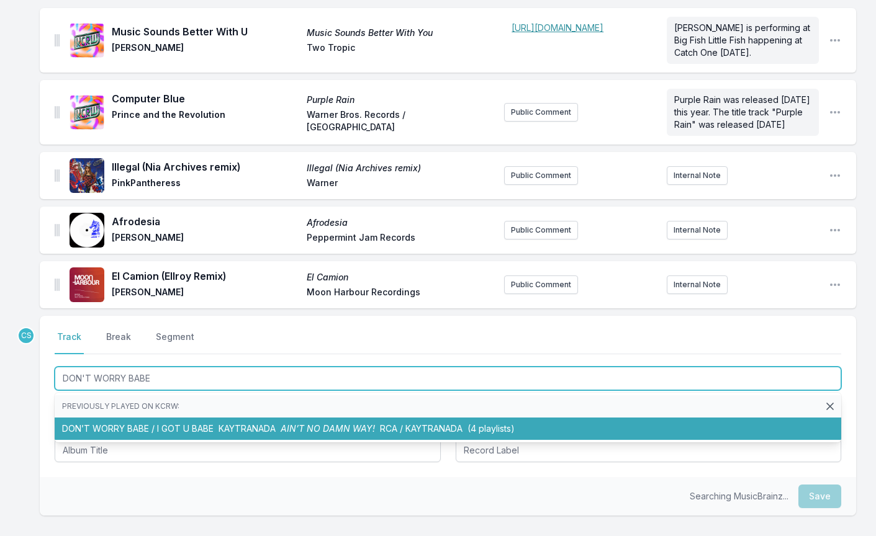
click at [184, 436] on li "DON’T WORRY BABE / I GOT U BABE KAYTRANADA AIN’T NO DAMN WAY! RCA / KAYTRANADA …" at bounding box center [448, 429] width 787 height 22
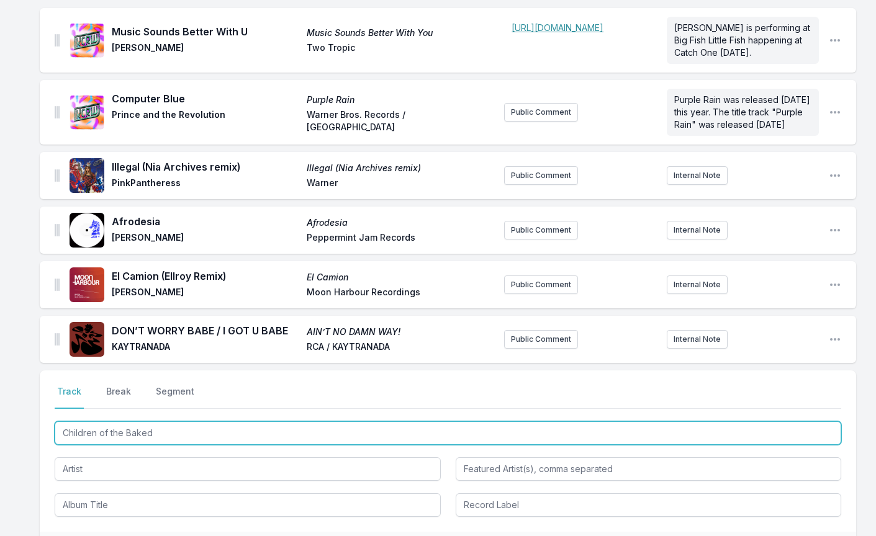
type input "Children of the Baked"
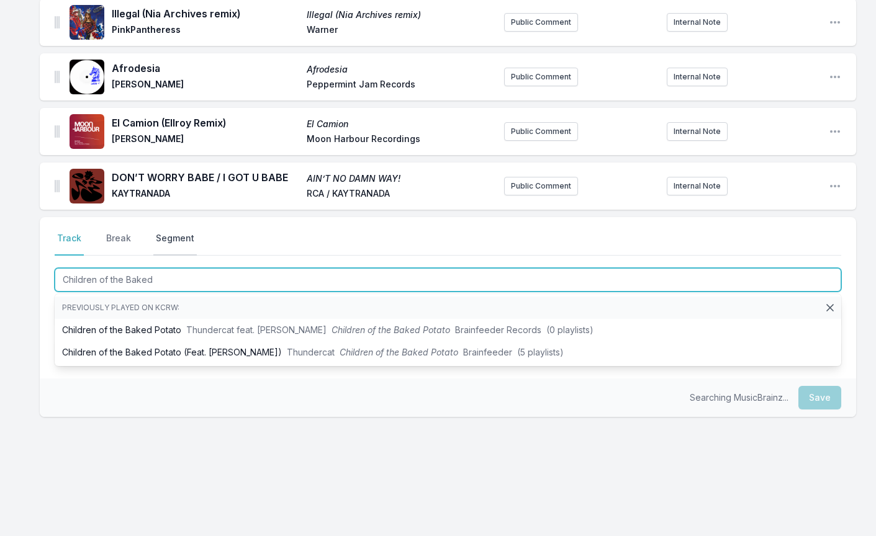
scroll to position [285, 0]
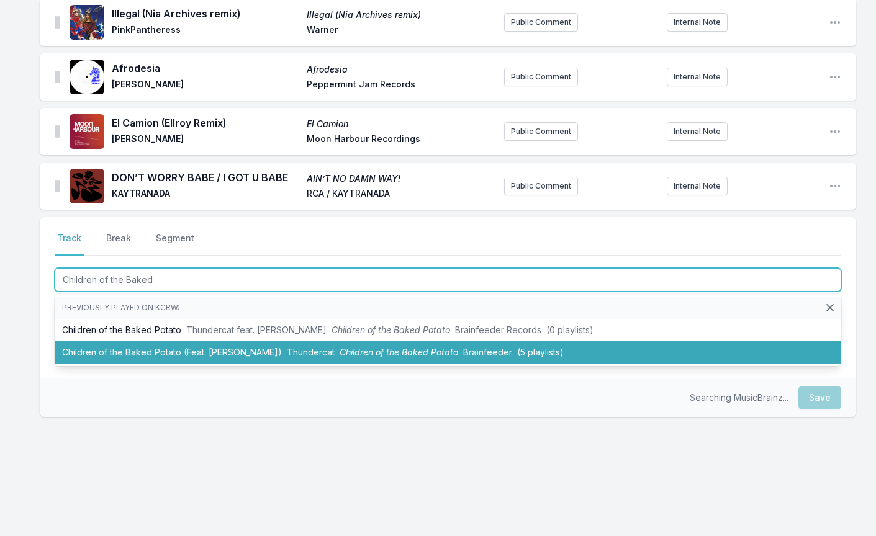
click at [207, 361] on li "Children of the Baked Potato (Feat. Remi Wolf) Thundercat Children of the Baked…" at bounding box center [448, 352] width 787 height 22
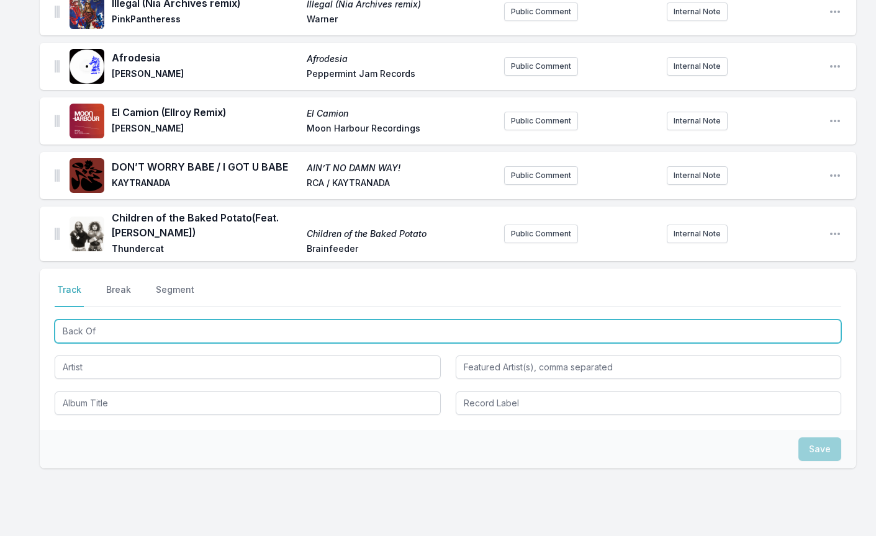
type input "Back Off"
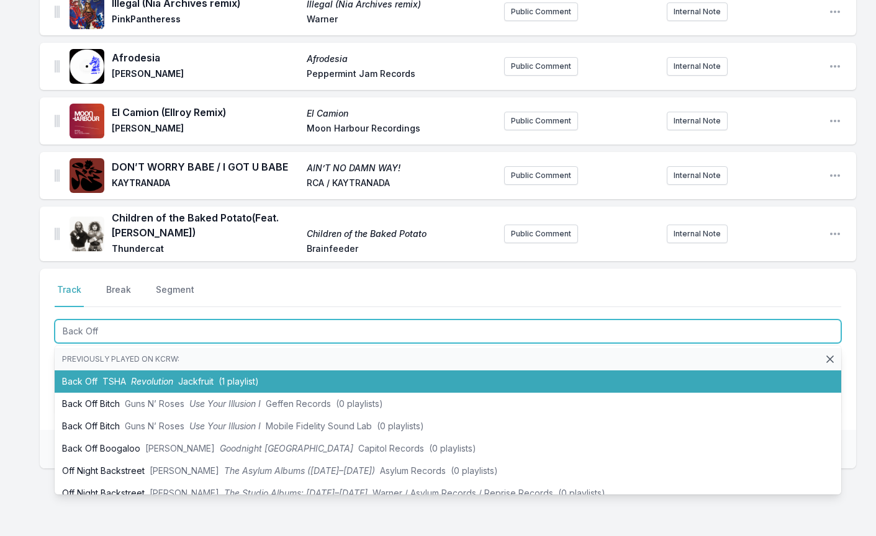
click at [124, 387] on span "TSHA" at bounding box center [114, 381] width 24 height 11
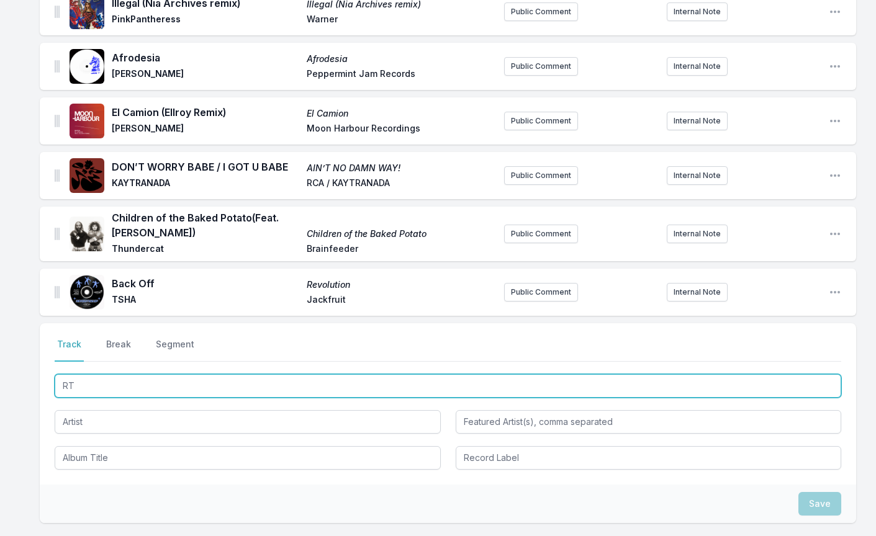
type input "R"
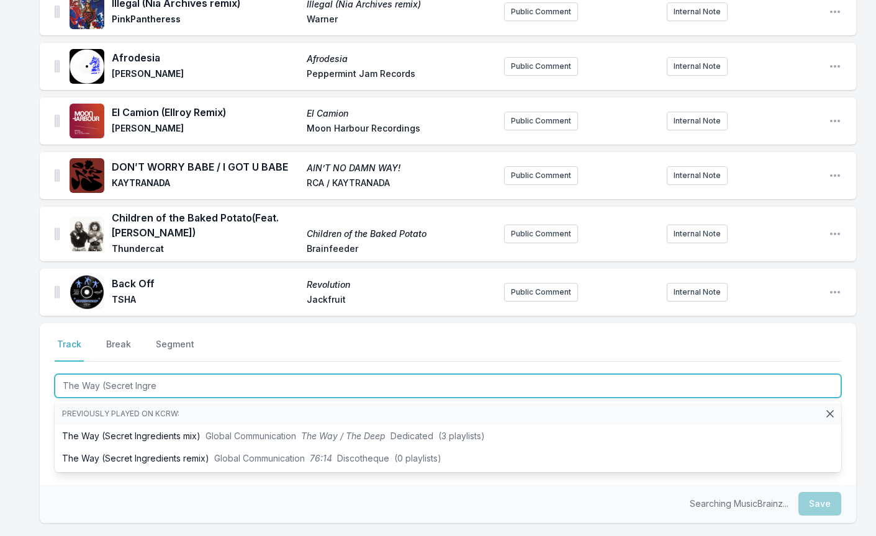
type input "The Way (Secret Ingredients"
click at [199, 446] on li "The Way (Secret Ingredients mix) Global Communication The Way / The Deep Dedica…" at bounding box center [448, 436] width 787 height 22
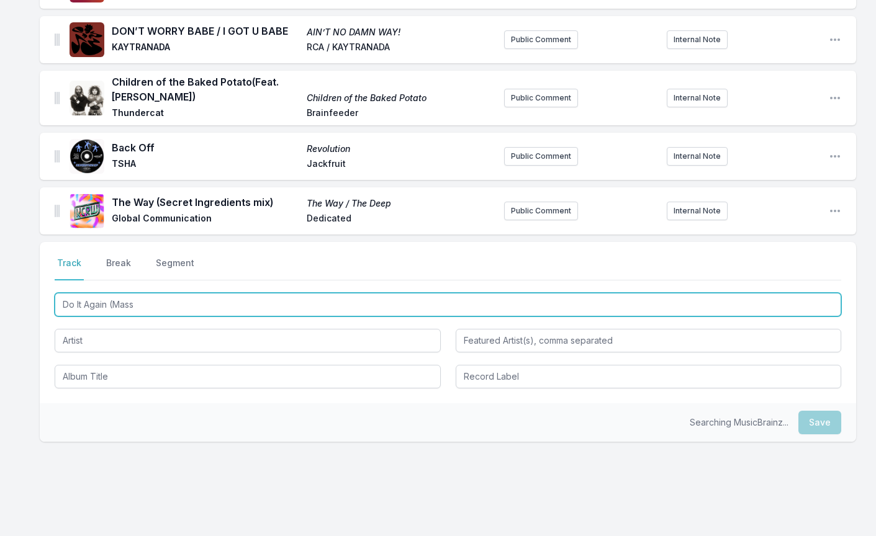
scroll to position [432, 0]
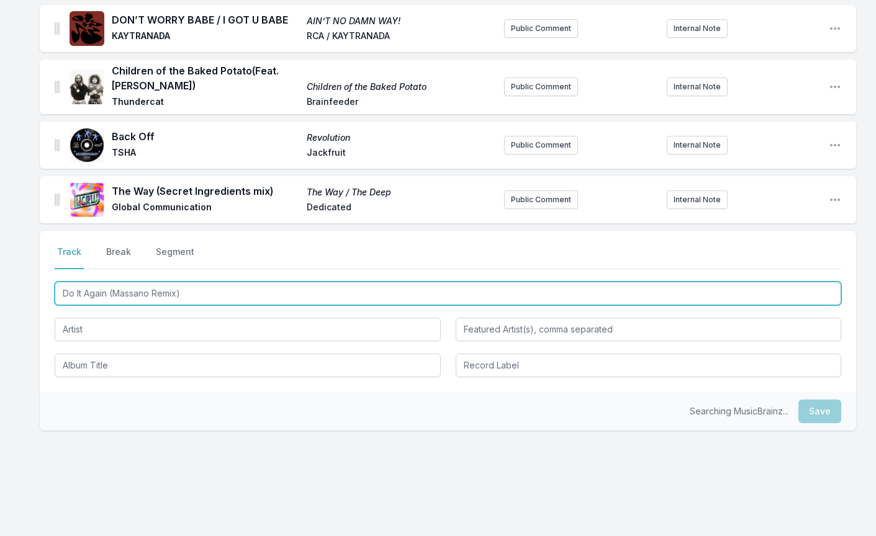
type input "Do It Again (Massano Remix)"
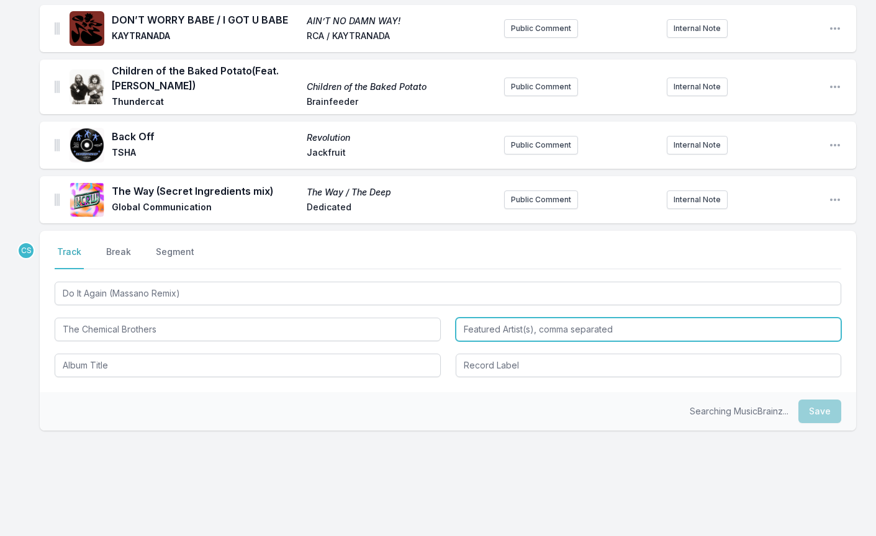
type input "The Chemical Brothers"
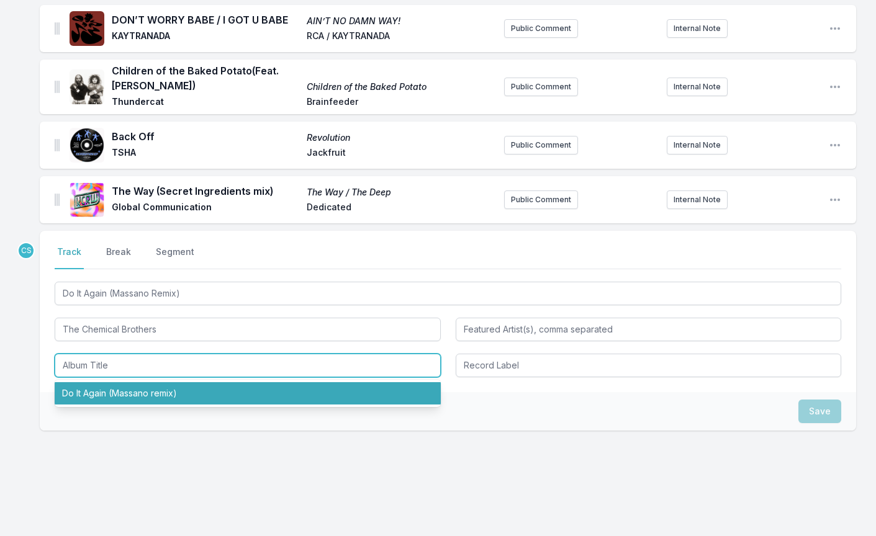
click at [143, 405] on li "Do It Again (Massano remix)" at bounding box center [248, 393] width 386 height 22
type input "Do It Again (Massano remix)"
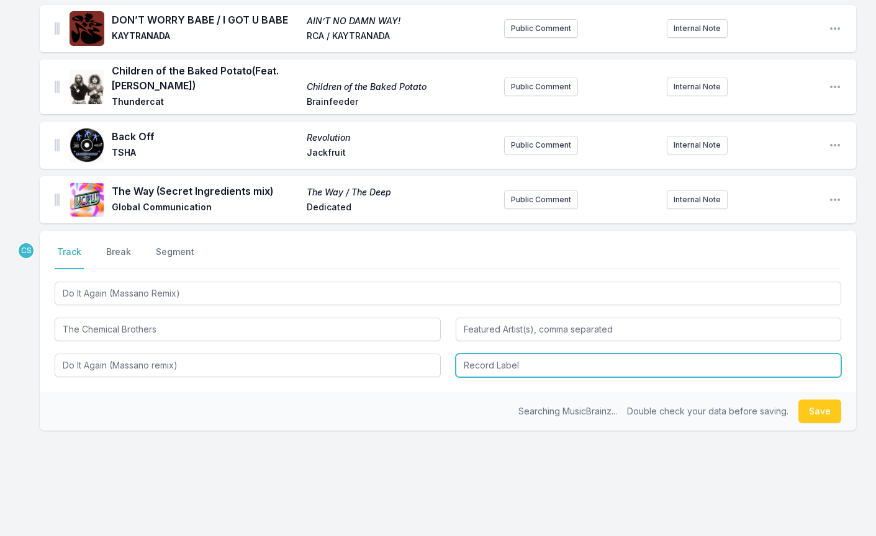
click at [482, 375] on input "Record Label" at bounding box center [649, 366] width 386 height 24
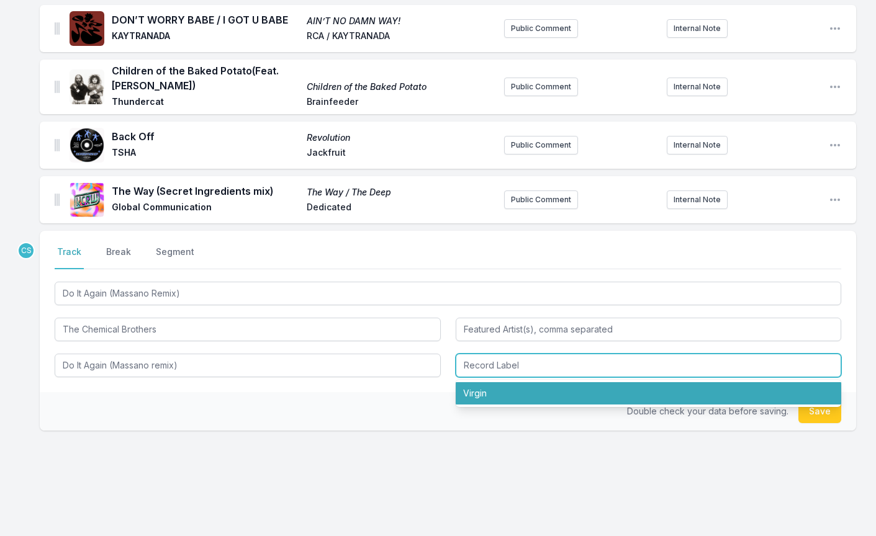
click at [487, 405] on li "Virgin" at bounding box center [649, 393] width 386 height 22
type input "Virgin"
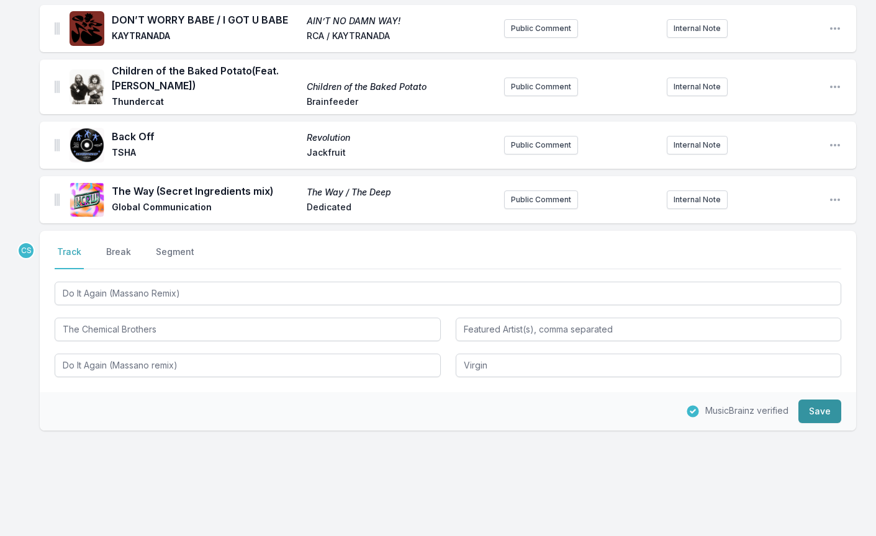
click at [824, 423] on button "Save" at bounding box center [819, 412] width 43 height 24
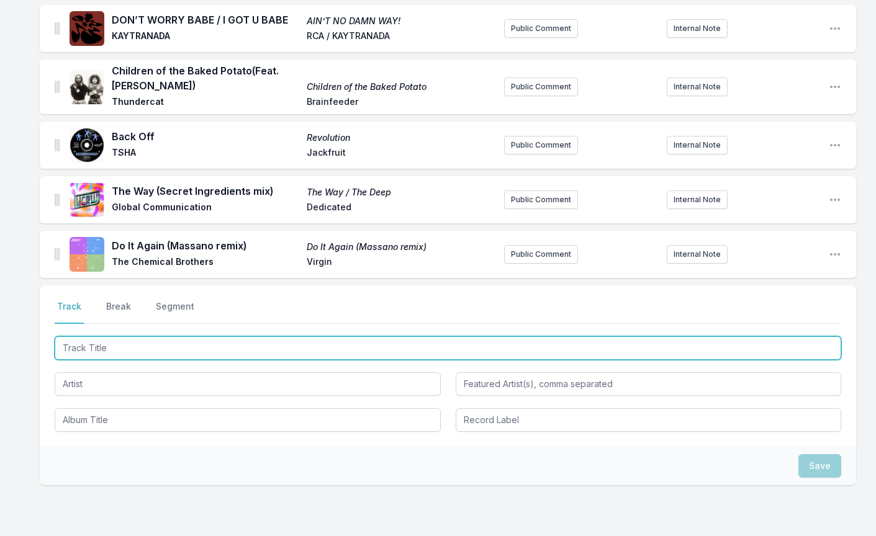
click at [217, 359] on input "Track Title" at bounding box center [448, 348] width 787 height 24
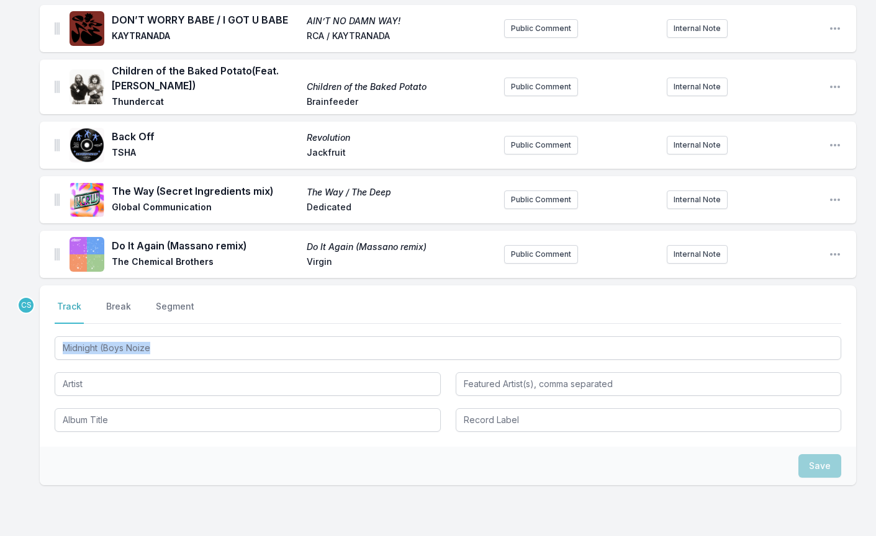
click at [157, 373] on div "Midnight (Boys Noize" at bounding box center [448, 383] width 787 height 98
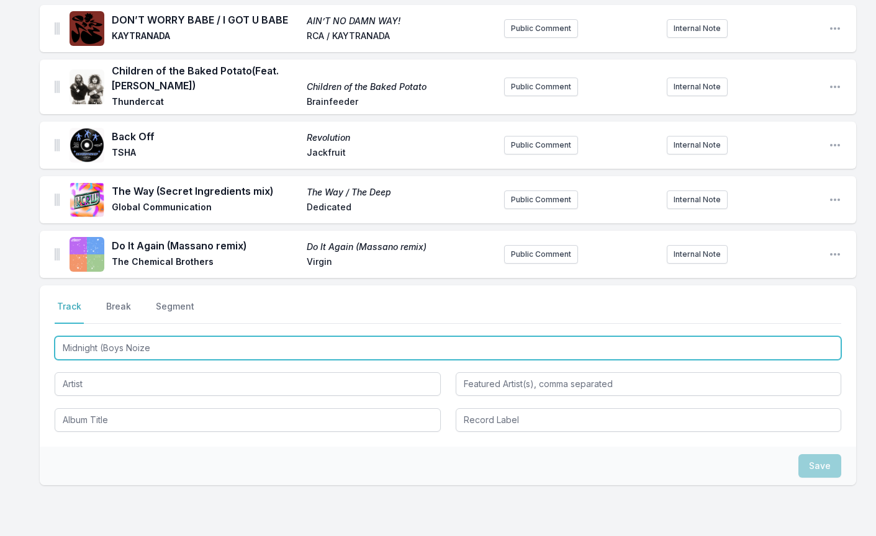
click at [167, 350] on input "Midnight (Boys Noize" at bounding box center [448, 348] width 787 height 24
click at [160, 358] on input "Midnight (Boys Noize" at bounding box center [448, 348] width 787 height 24
click at [171, 358] on input "Midnight (Boys Noize, Mr. Oizo," at bounding box center [448, 348] width 787 height 24
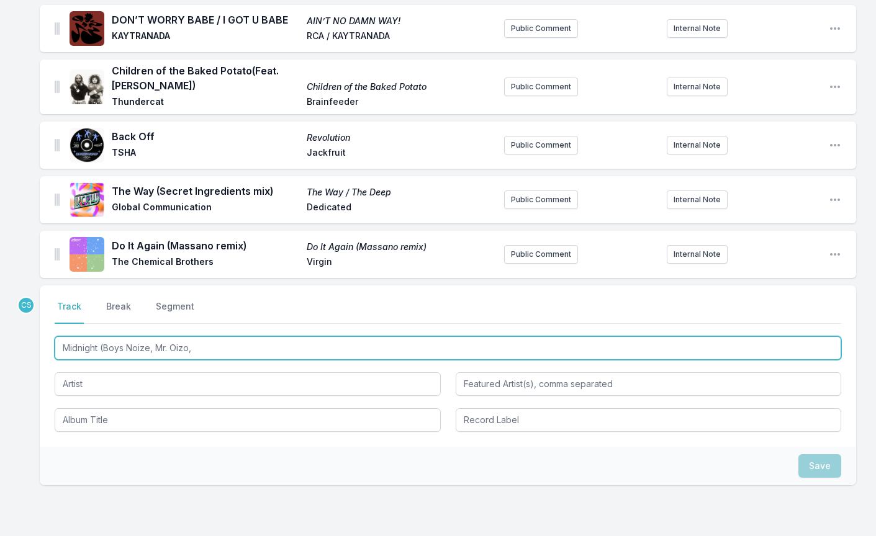
click at [171, 358] on input "Midnight (Boys Noize, Mr. Oizo," at bounding box center [448, 348] width 787 height 24
paste input "& Mr. Oizo Handbraekes Remix)"
type input "Midnight (Boys Noize & Mr. Oizo Handbraekes Remix)"
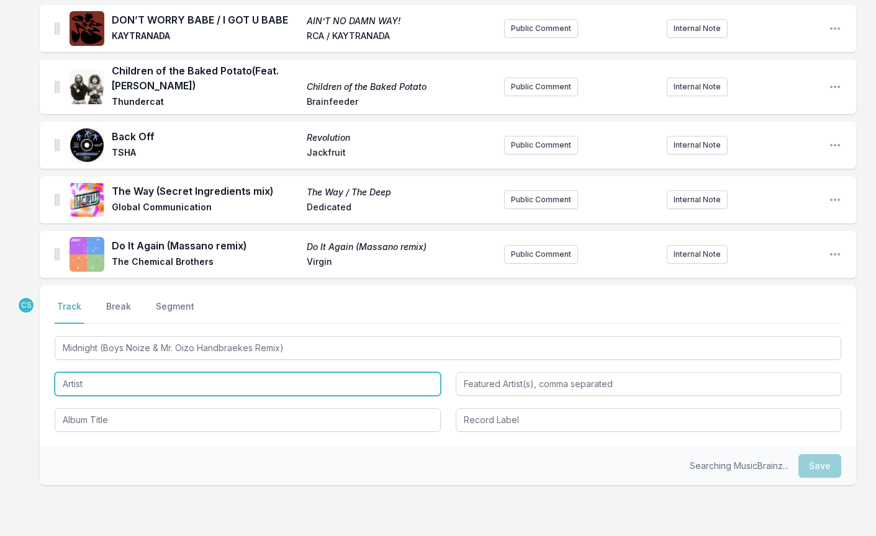
click at [130, 396] on input "Artist" at bounding box center [248, 385] width 386 height 24
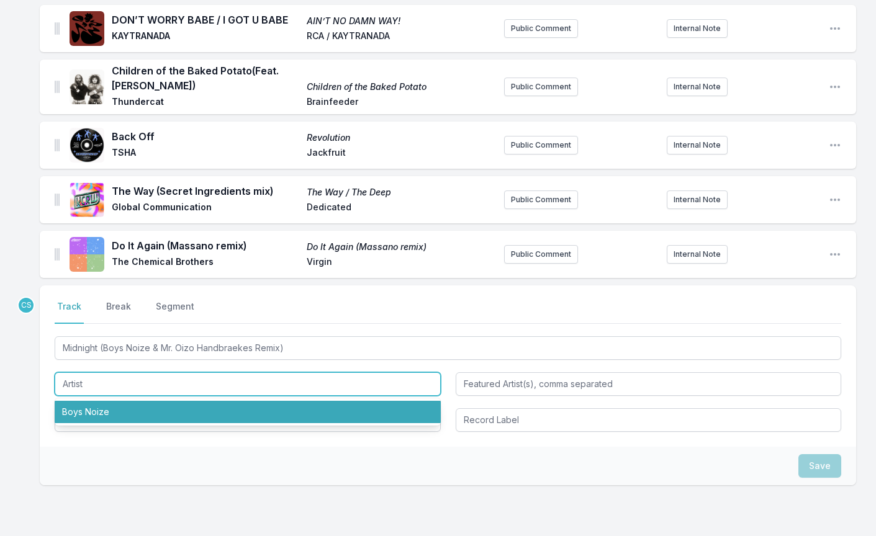
click at [132, 423] on li "Boys Noize" at bounding box center [248, 412] width 386 height 22
type input "Boys Noize"
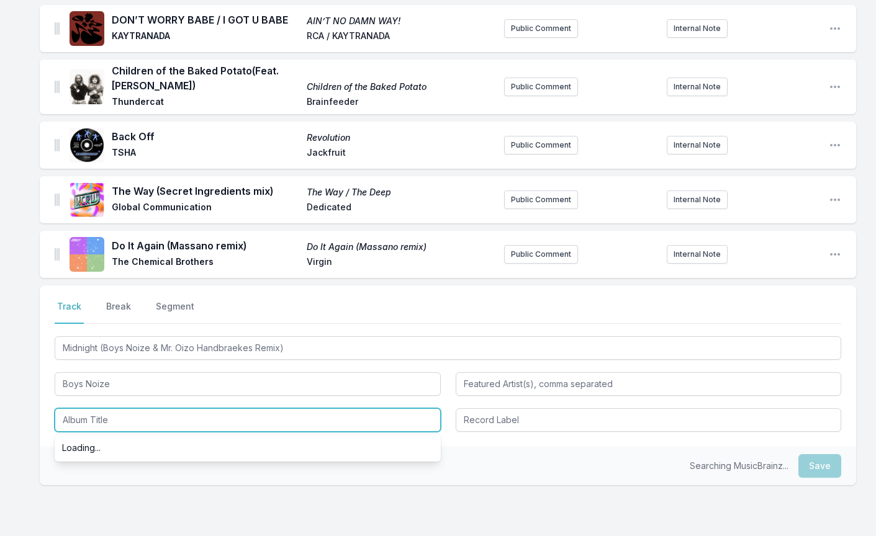
click at [130, 432] on input "Album Title" at bounding box center [248, 421] width 386 height 24
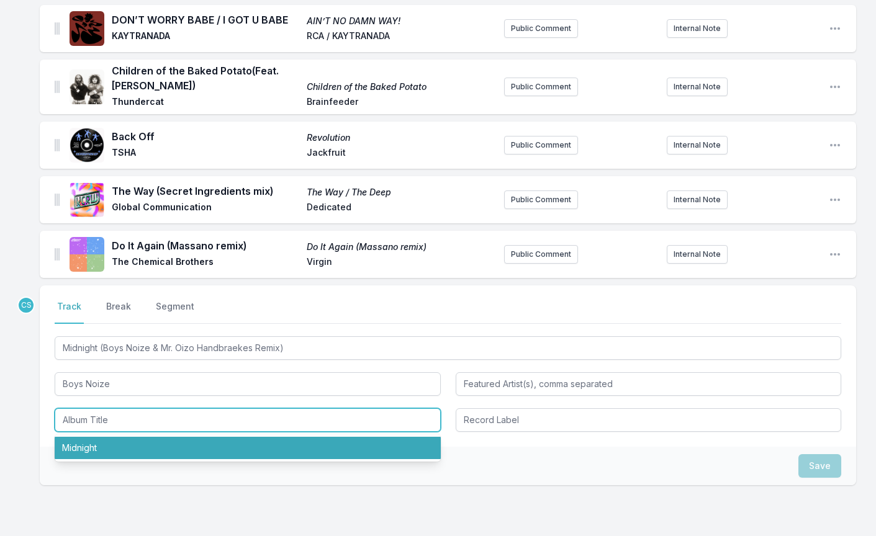
click at [129, 459] on li "Midnight" at bounding box center [248, 448] width 386 height 22
type input "Midnight"
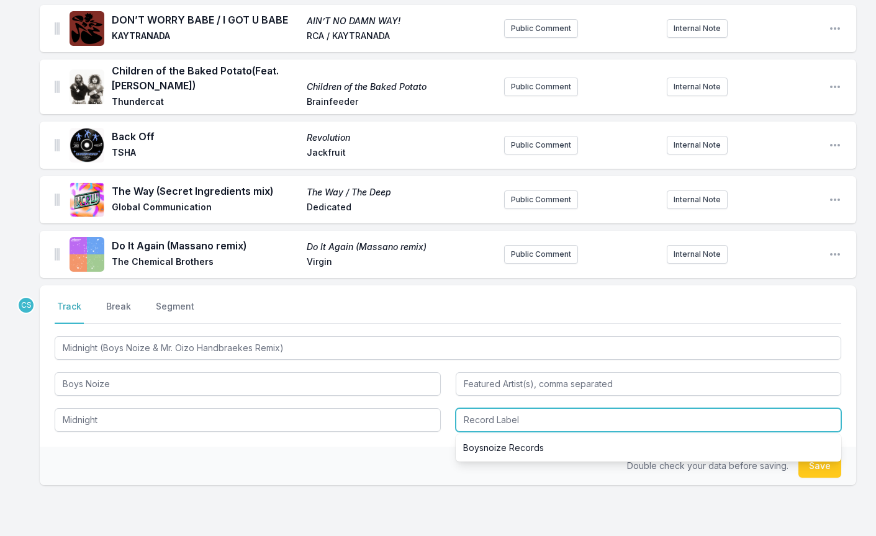
click at [614, 432] on input "Record Label" at bounding box center [649, 421] width 386 height 24
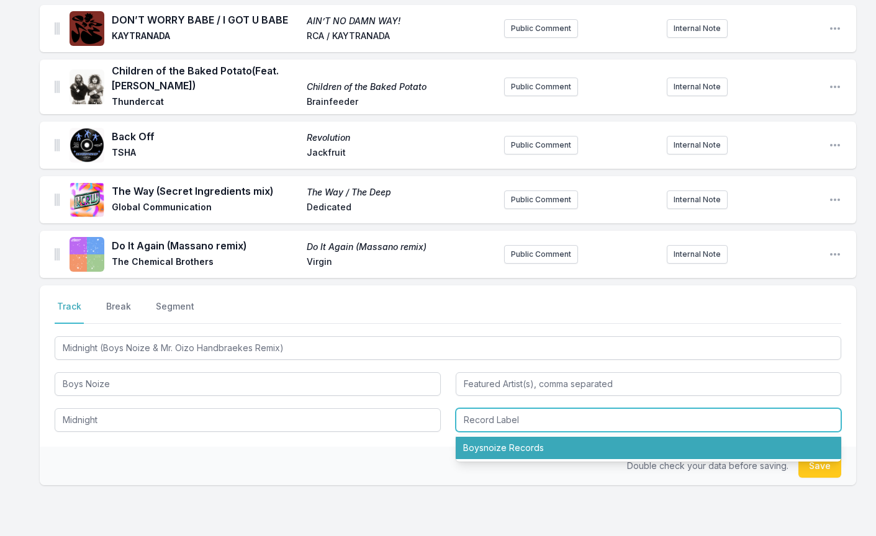
click at [581, 454] on li "Boysnoize Records" at bounding box center [649, 448] width 386 height 22
type input "Boysnoize Records"
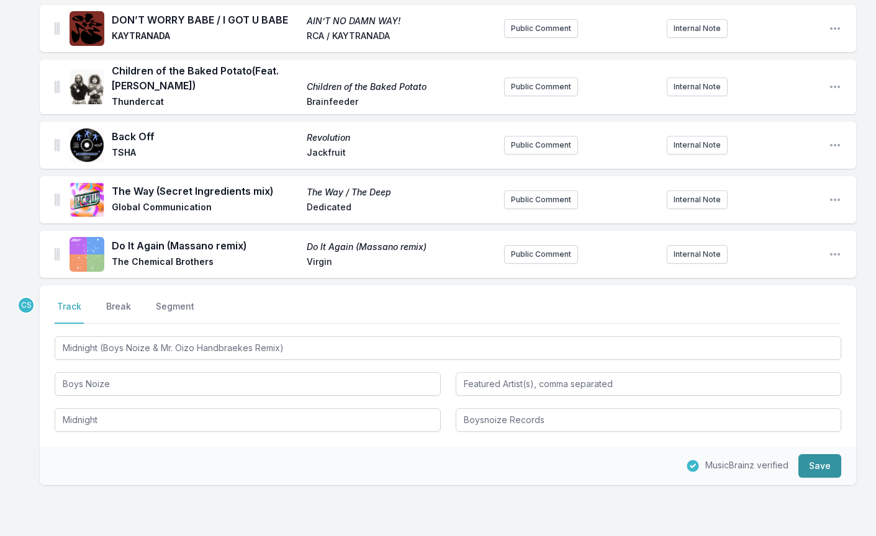
click at [815, 477] on button "Save" at bounding box center [819, 466] width 43 height 24
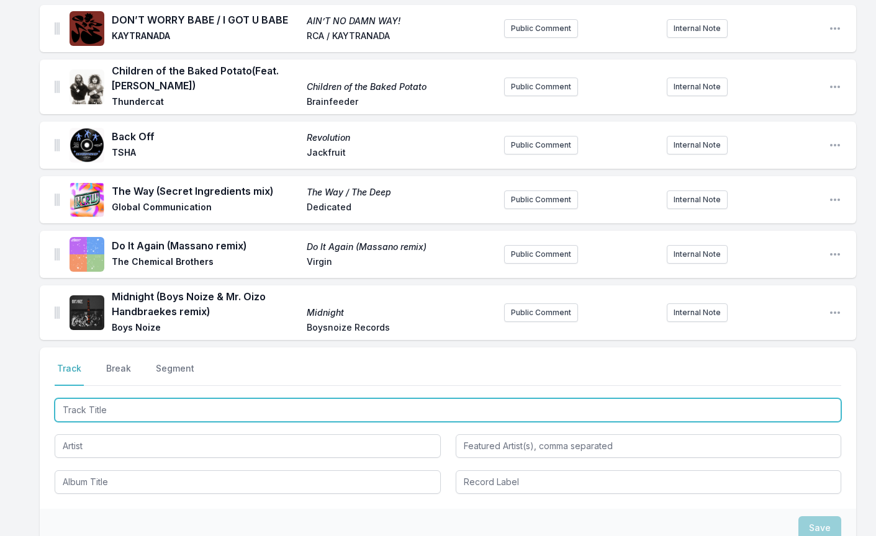
click at [104, 422] on input "Track Title" at bounding box center [448, 411] width 787 height 24
type input "Pressure Point"
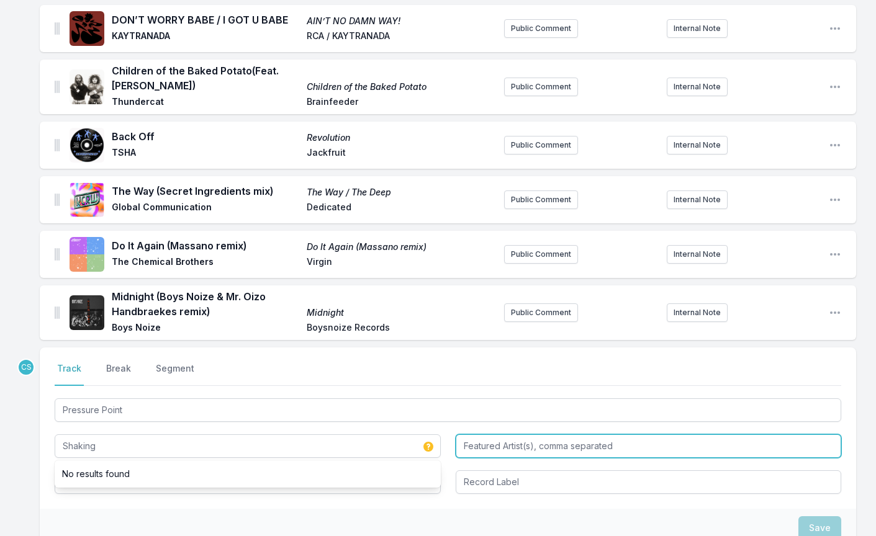
type input "Shaking"
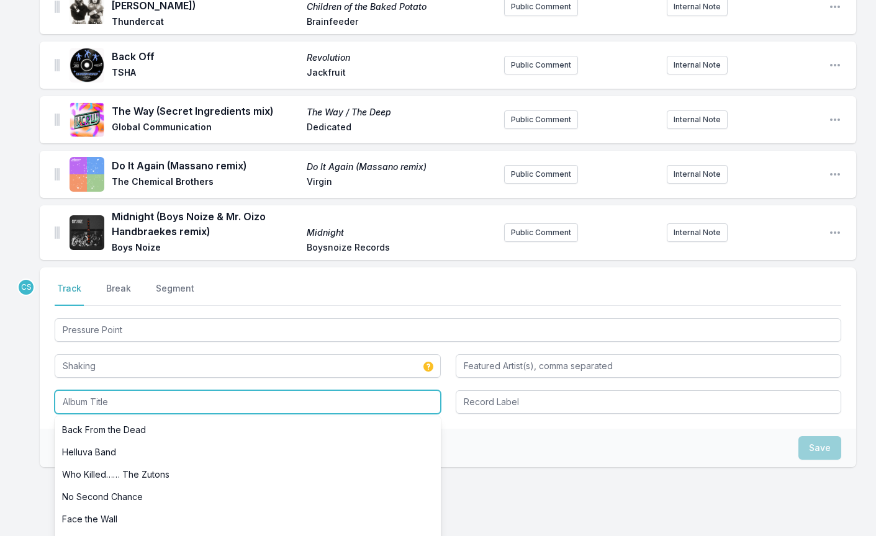
scroll to position [518, 0]
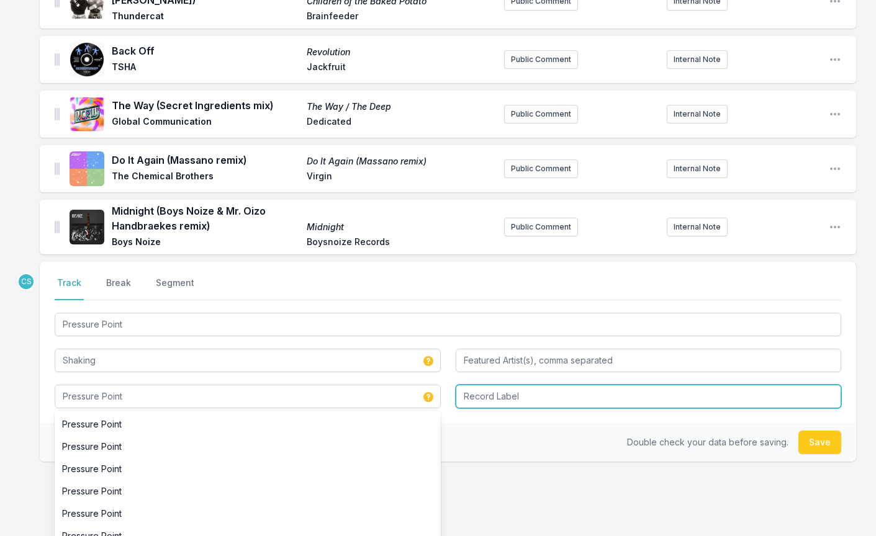
type input "Pressure Point"
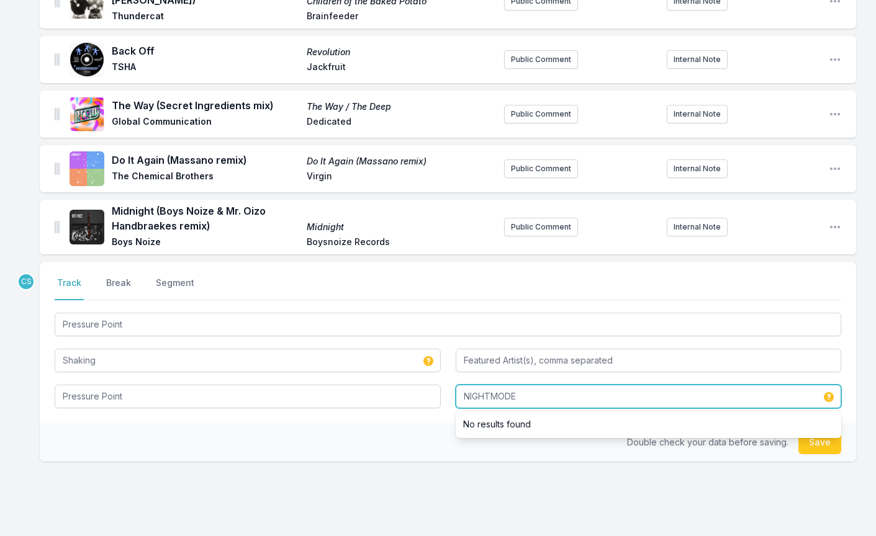
type input "NIGHTMODE"
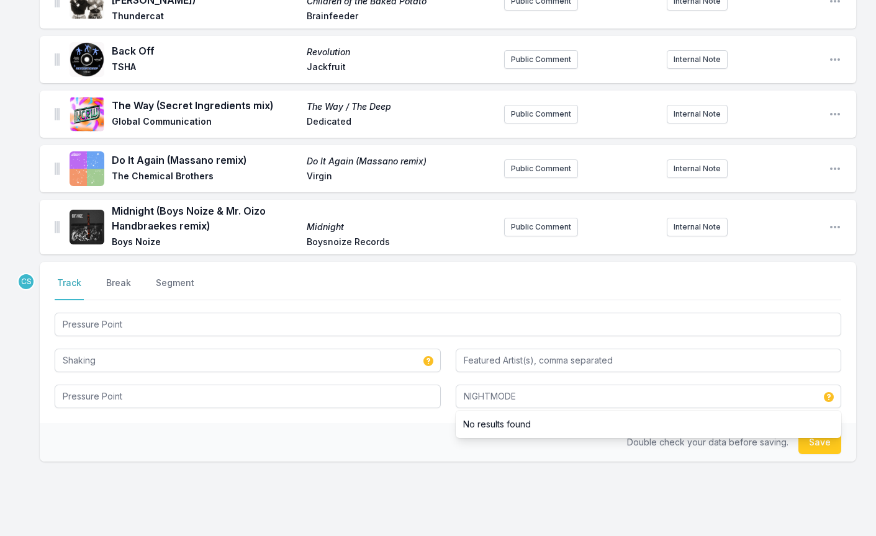
click at [348, 462] on div "Double check your data before saving. Save" at bounding box center [448, 442] width 816 height 38
click at [825, 454] on button "Save" at bounding box center [819, 443] width 43 height 24
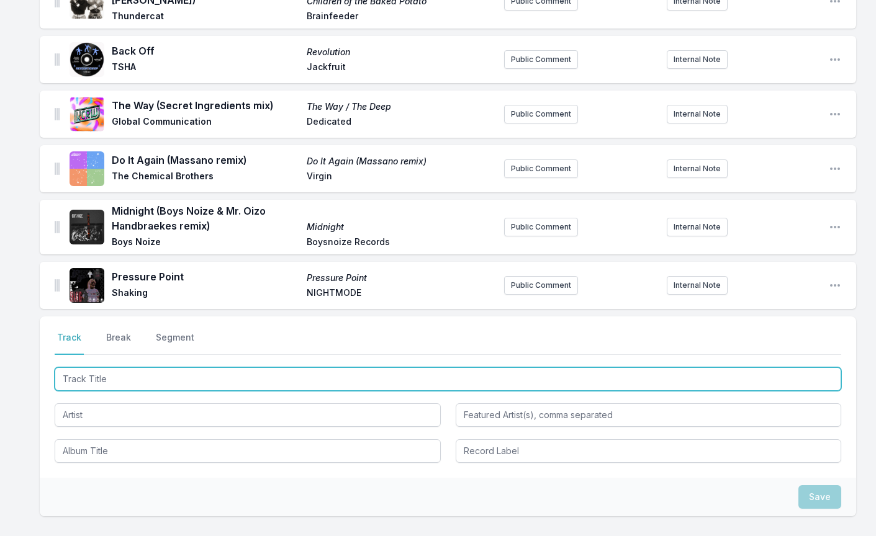
click at [132, 391] on input "Track Title" at bounding box center [448, 380] width 787 height 24
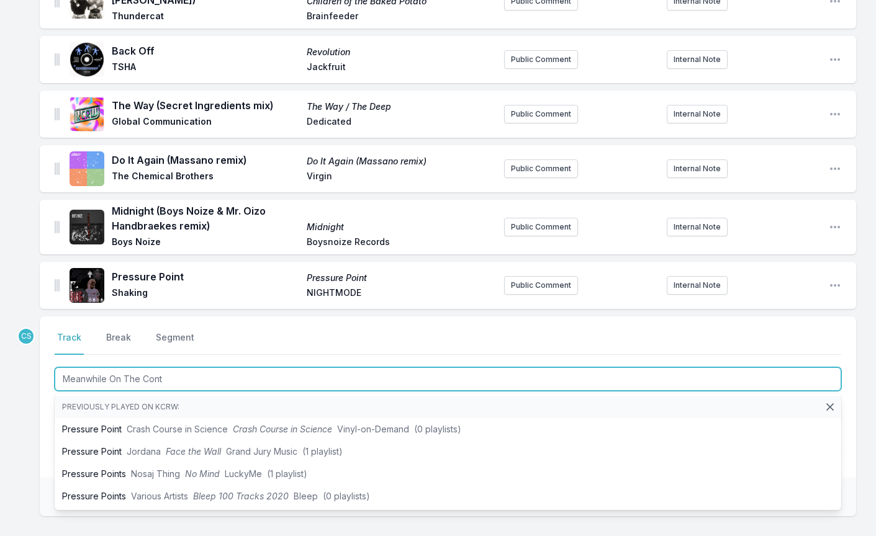
type input "Meanwhile On The Conti"
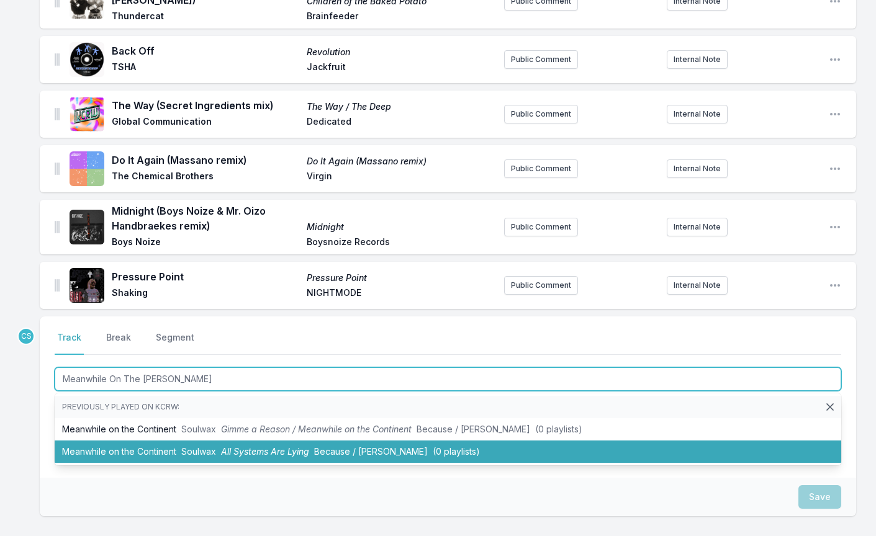
click at [140, 463] on li "Meanwhile on the Continent Soulwax All Systems Are Lying Because / Deewee (0 pl…" at bounding box center [448, 452] width 787 height 22
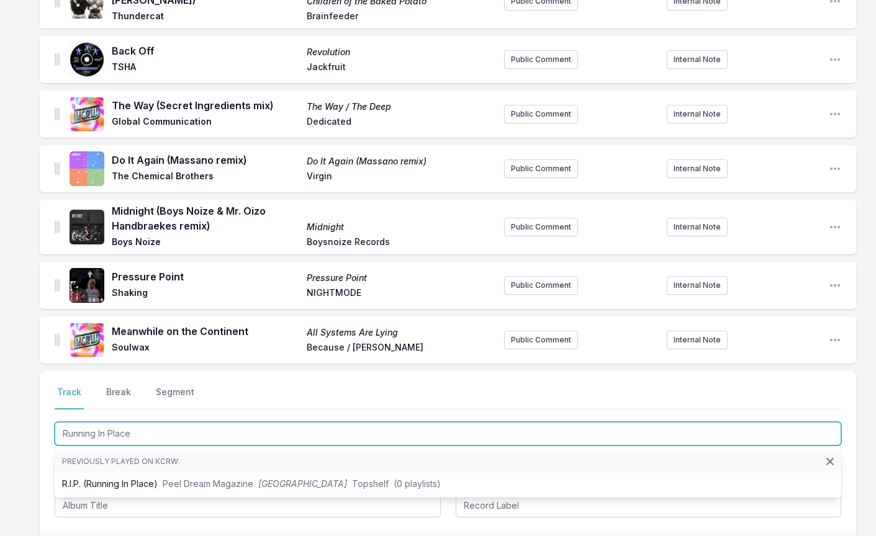
type input "Running In Place"
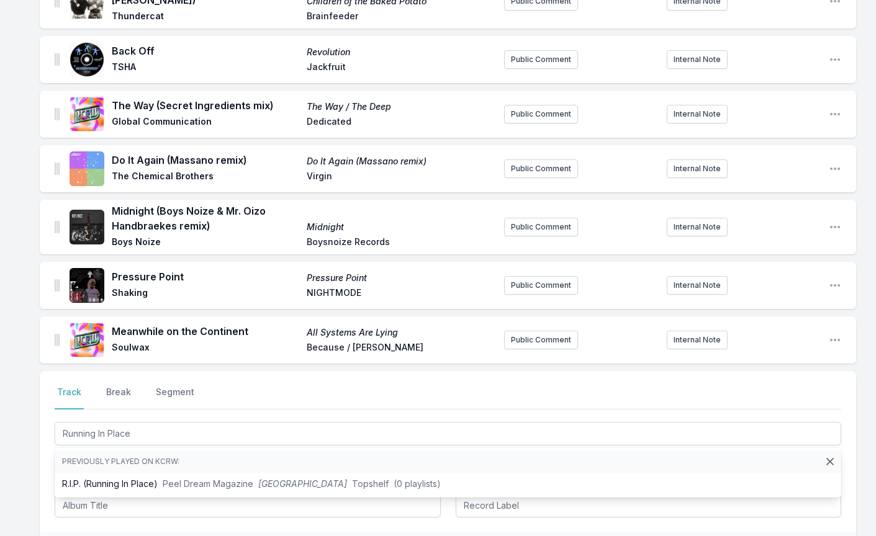
click at [38, 457] on div "Music Sounds Better With U Music Sounds Better With You Andrew Lux Two Tropic ﻿…" at bounding box center [438, 150] width 876 height 1079
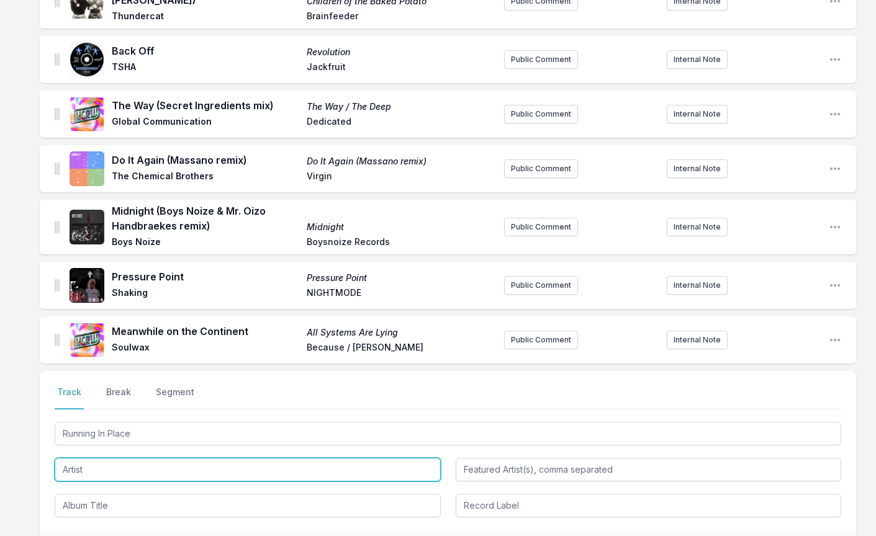
click at [83, 482] on input "Artist" at bounding box center [248, 470] width 386 height 24
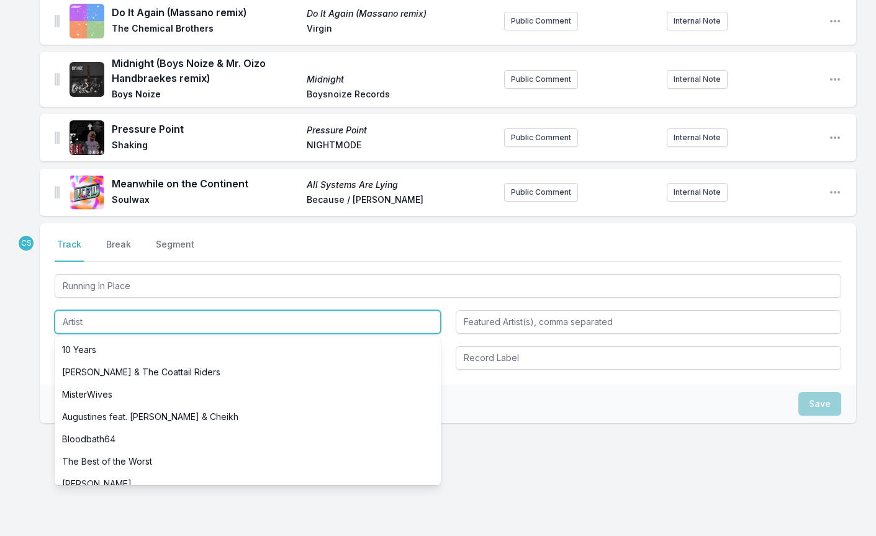
scroll to position [681, 0]
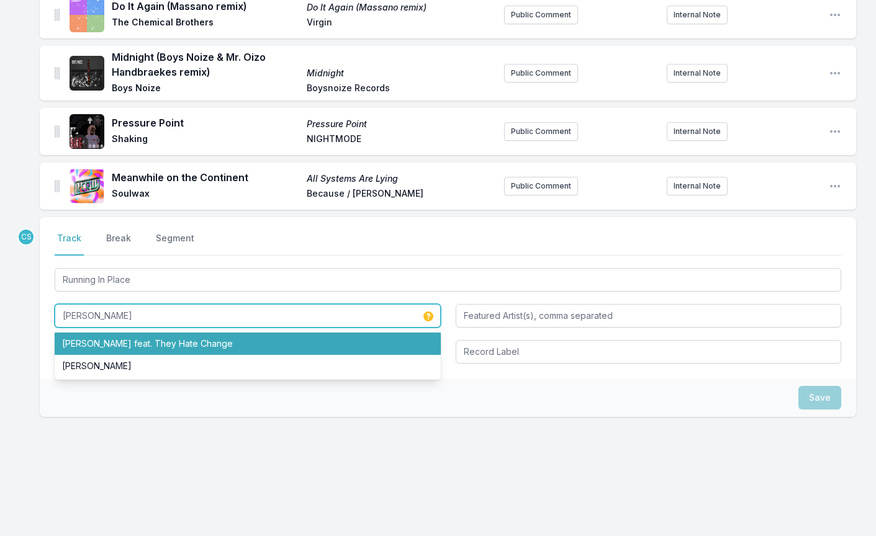
click at [155, 350] on li "Harvey Sutherland feat. They Hate Change" at bounding box center [248, 344] width 386 height 22
type input "Harvey Sutherland"
type input "They Hate Change"
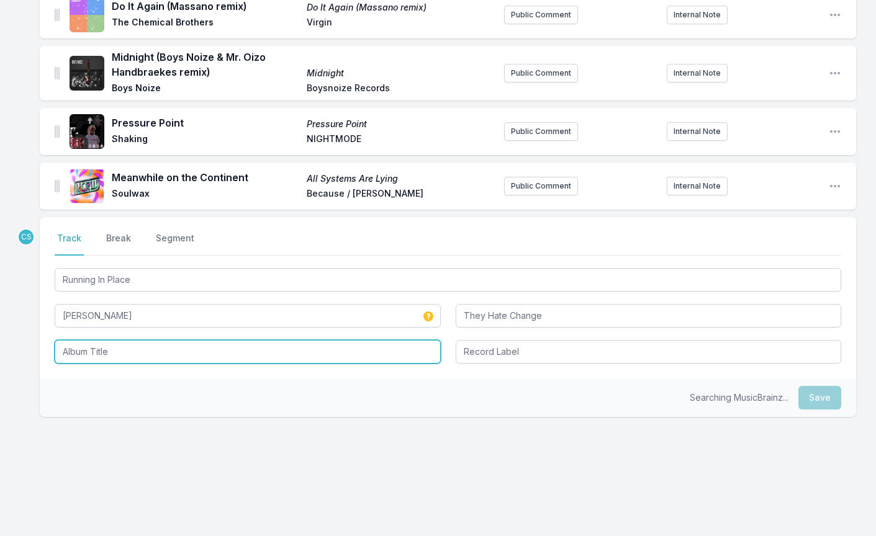
click at [144, 364] on input "Album Title" at bounding box center [248, 352] width 386 height 24
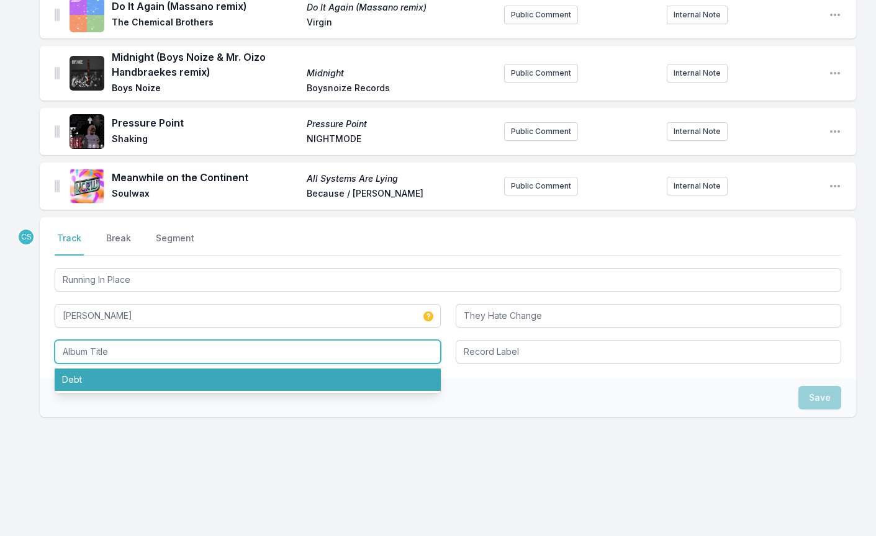
click at [142, 379] on li "Debt" at bounding box center [248, 380] width 386 height 22
type input "Debt"
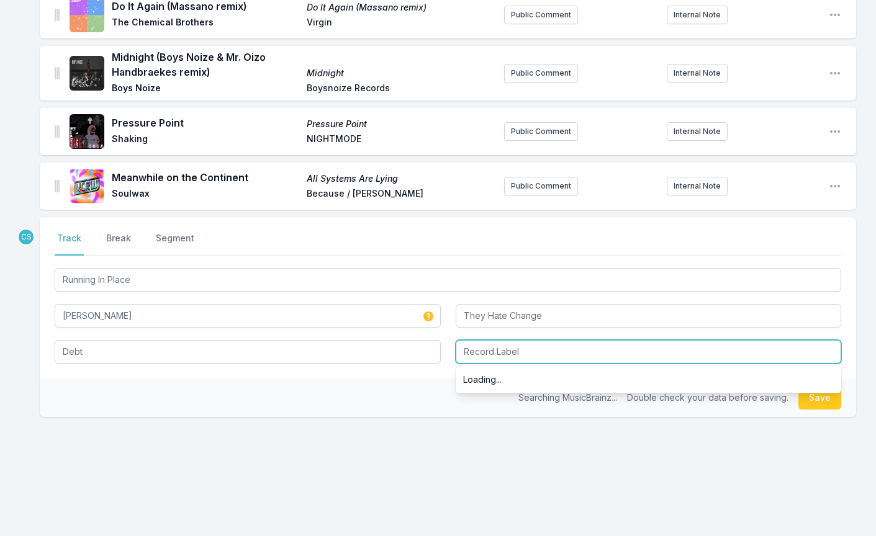
click at [533, 345] on input "Record Label" at bounding box center [649, 352] width 386 height 24
click at [491, 359] on input "Record Label" at bounding box center [649, 352] width 386 height 24
type input "Clarity Recordings"
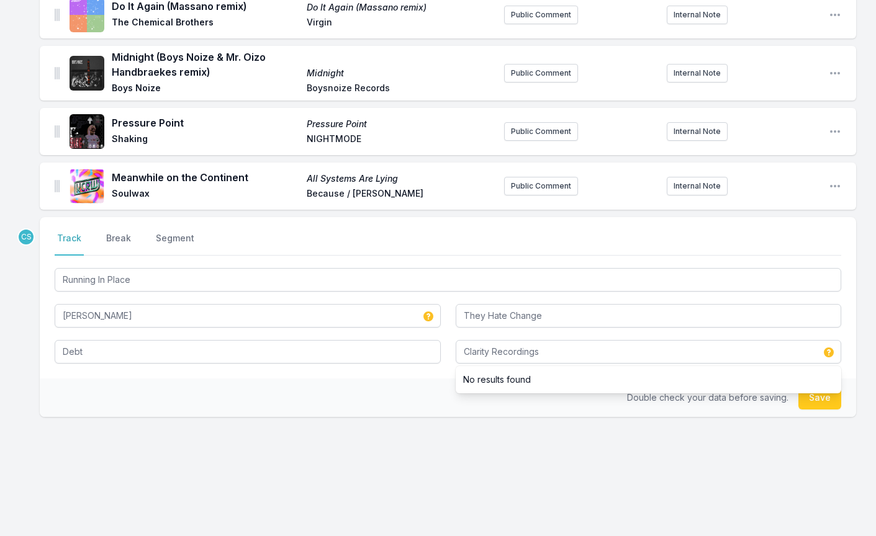
click at [435, 464] on div "CS Select a tab Track Break Segment Track Break Segment Running In Place Harvey…" at bounding box center [448, 356] width 816 height 279
click at [817, 399] on button "Save" at bounding box center [819, 398] width 43 height 24
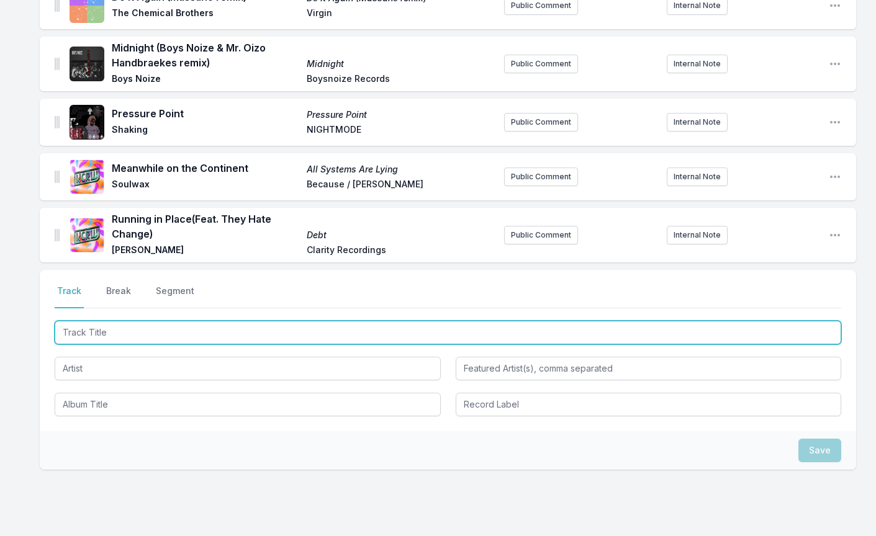
click at [81, 345] on input "Track Title" at bounding box center [448, 333] width 787 height 24
click at [111, 345] on input "Circus Bless (" at bounding box center [448, 333] width 787 height 24
type input "Circus Bells ("
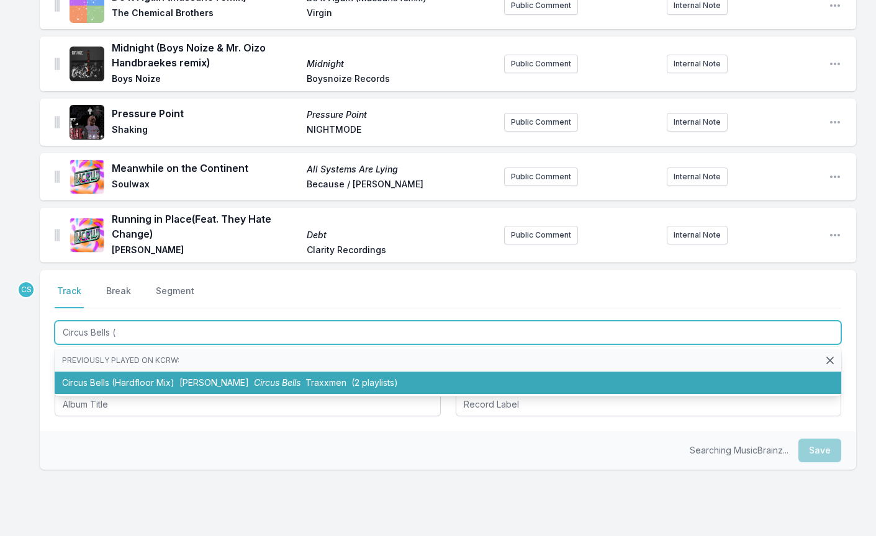
click at [139, 392] on li "Circus Bells (Hardfloor Mix) Robert Armani Circus Bells Traxxmen (2 playlists)" at bounding box center [448, 383] width 787 height 22
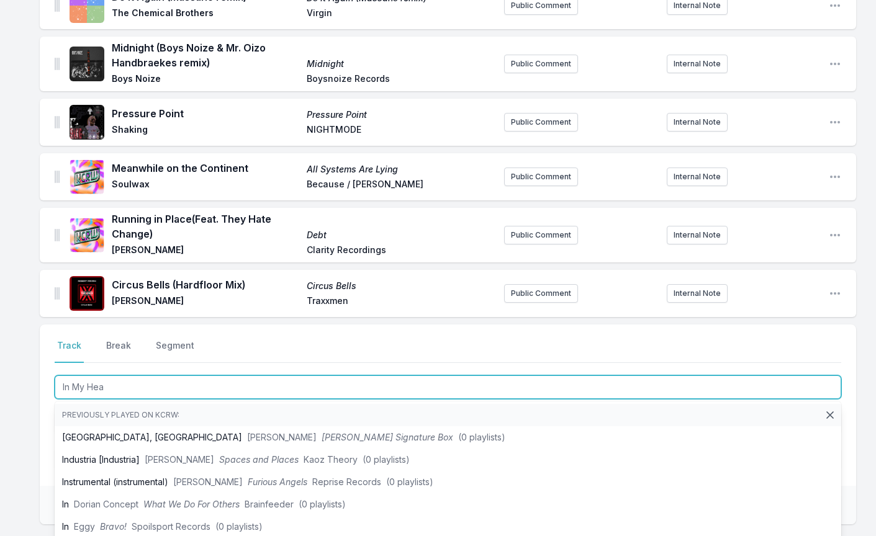
type input "In My Head"
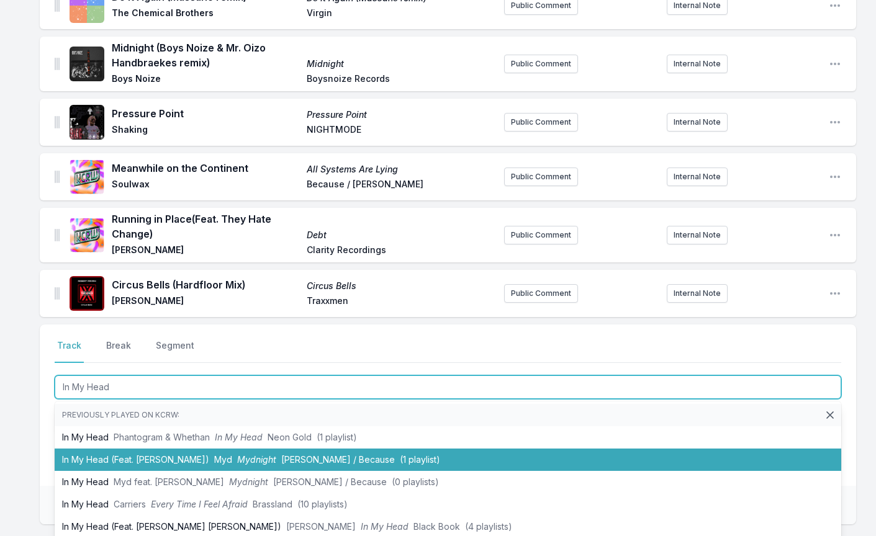
click at [134, 467] on li "In My Head (Feat. Carlita) Myd Mydnight Ed Banger / Because (1 playlist)" at bounding box center [448, 460] width 787 height 22
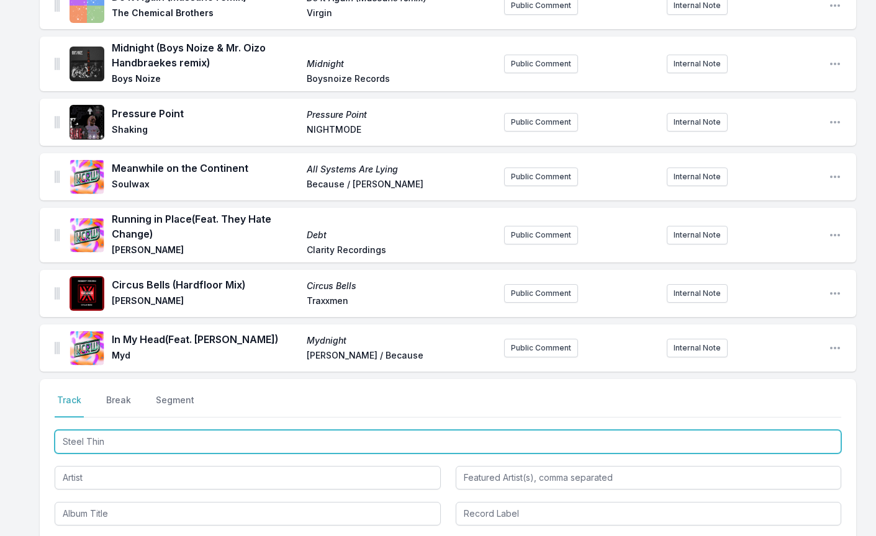
type input "Steel Thing"
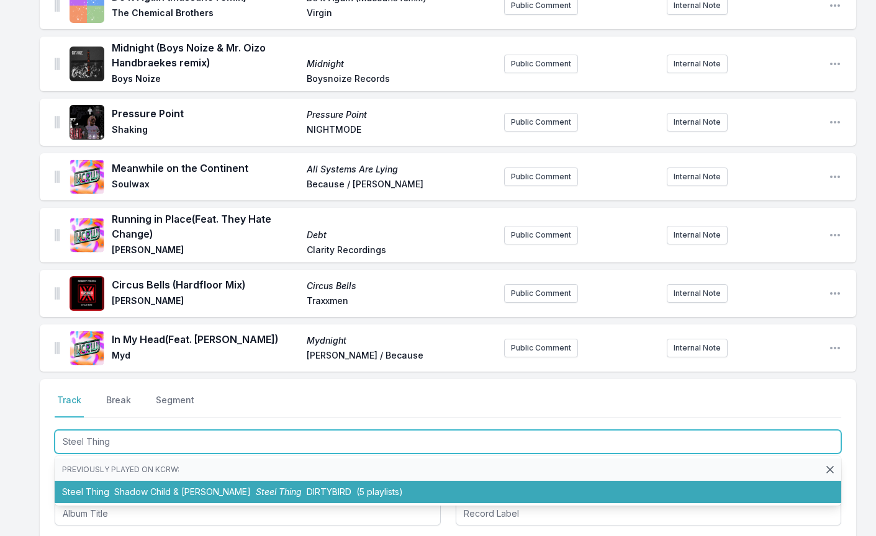
click at [126, 497] on span "Shadow Child & Claude VonStroke" at bounding box center [182, 492] width 137 height 11
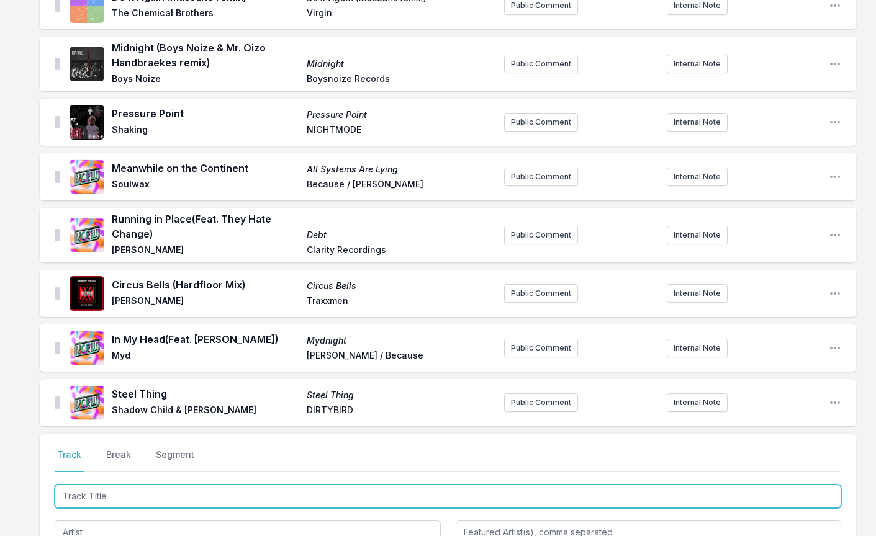
click at [120, 508] on input "Track Title" at bounding box center [448, 497] width 787 height 24
paste input "KC Lights, Låpsley"
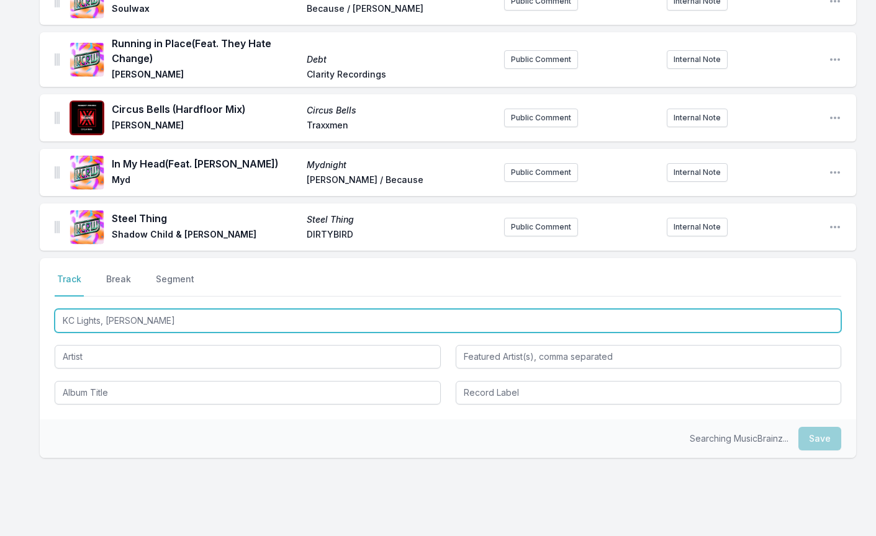
scroll to position [861, 0]
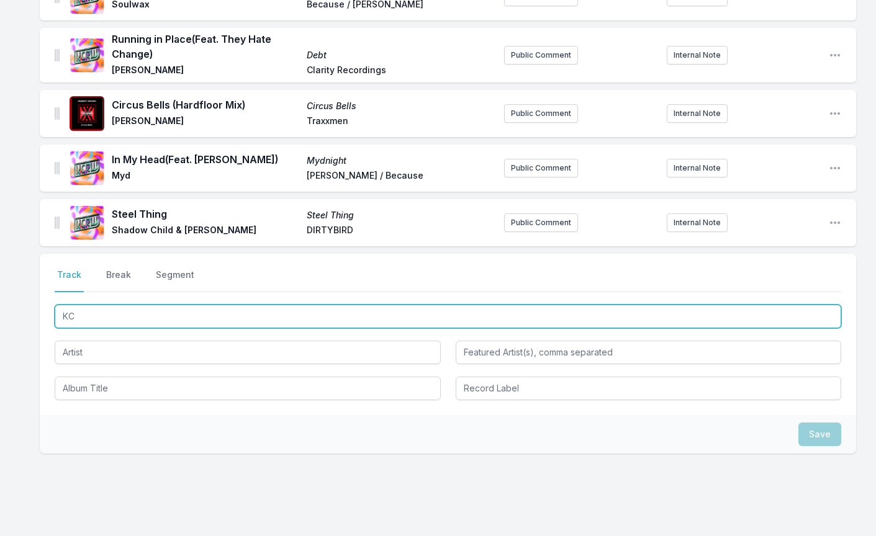
type input "K"
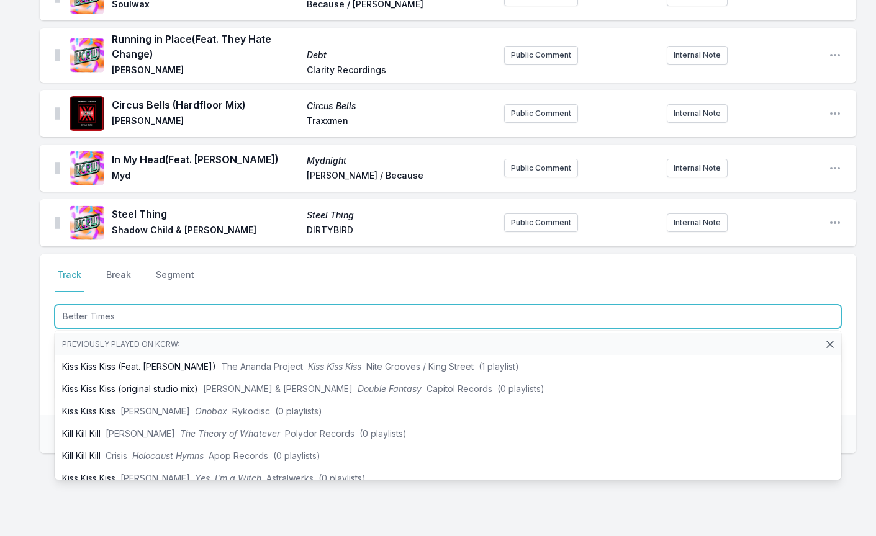
type input "Better Times"
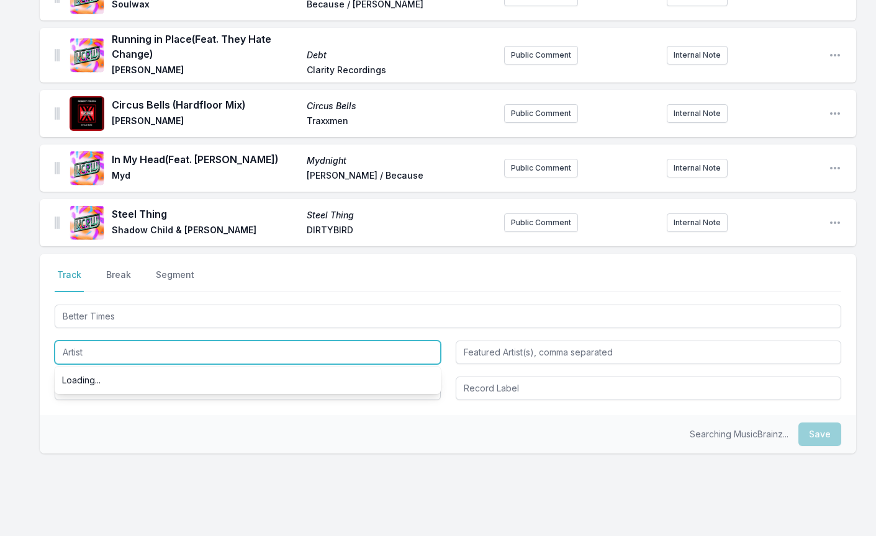
paste input "KC Lights, Låpsley"
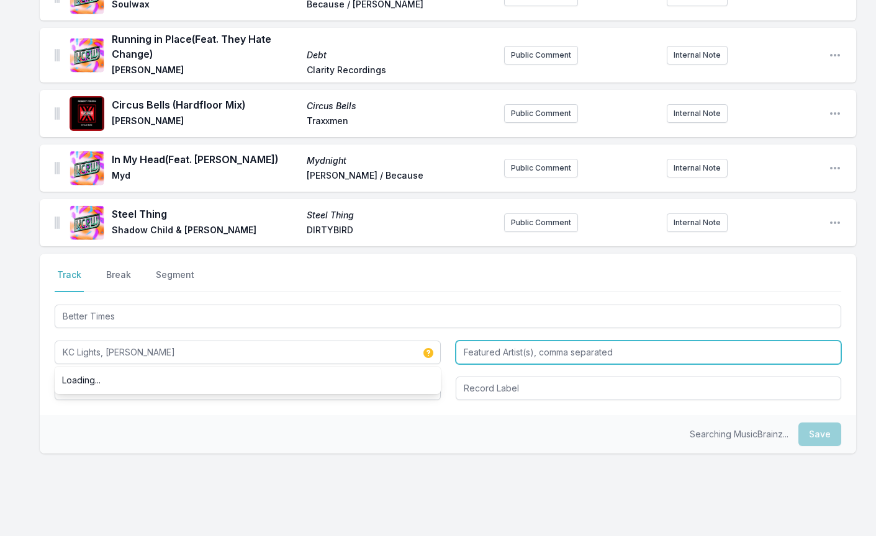
type input "KC Lights, Låpsley"
